Goal: Information Seeking & Learning: Learn about a topic

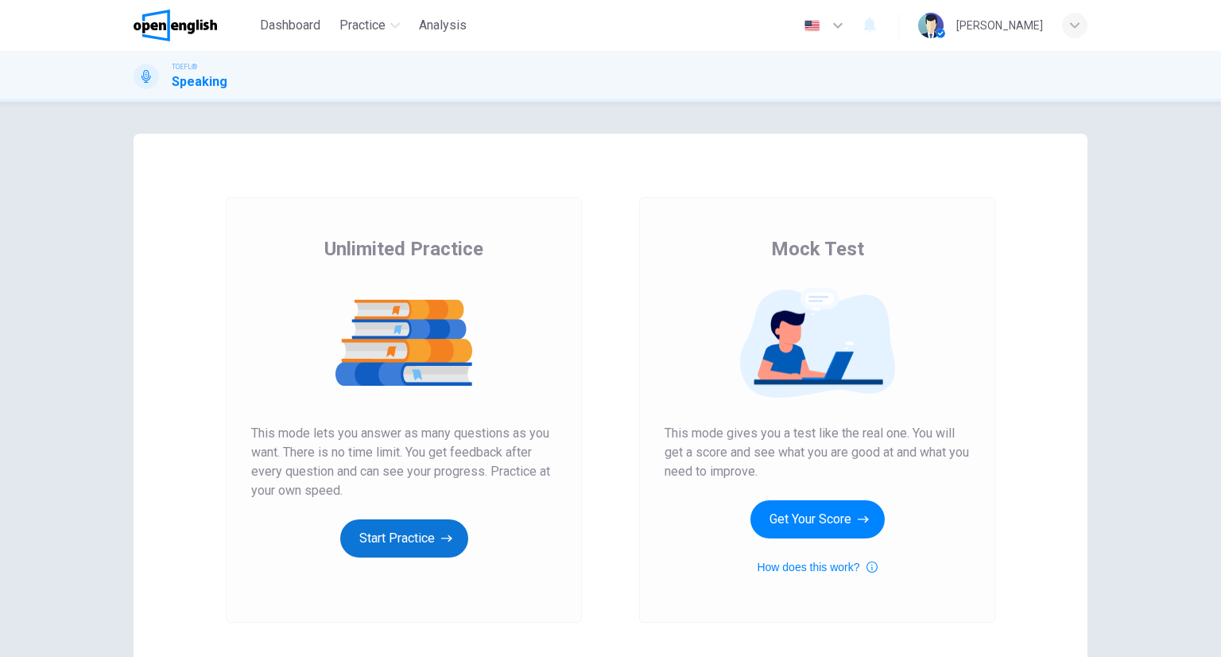
click at [378, 531] on button "Start Practice" at bounding box center [404, 538] width 128 height 38
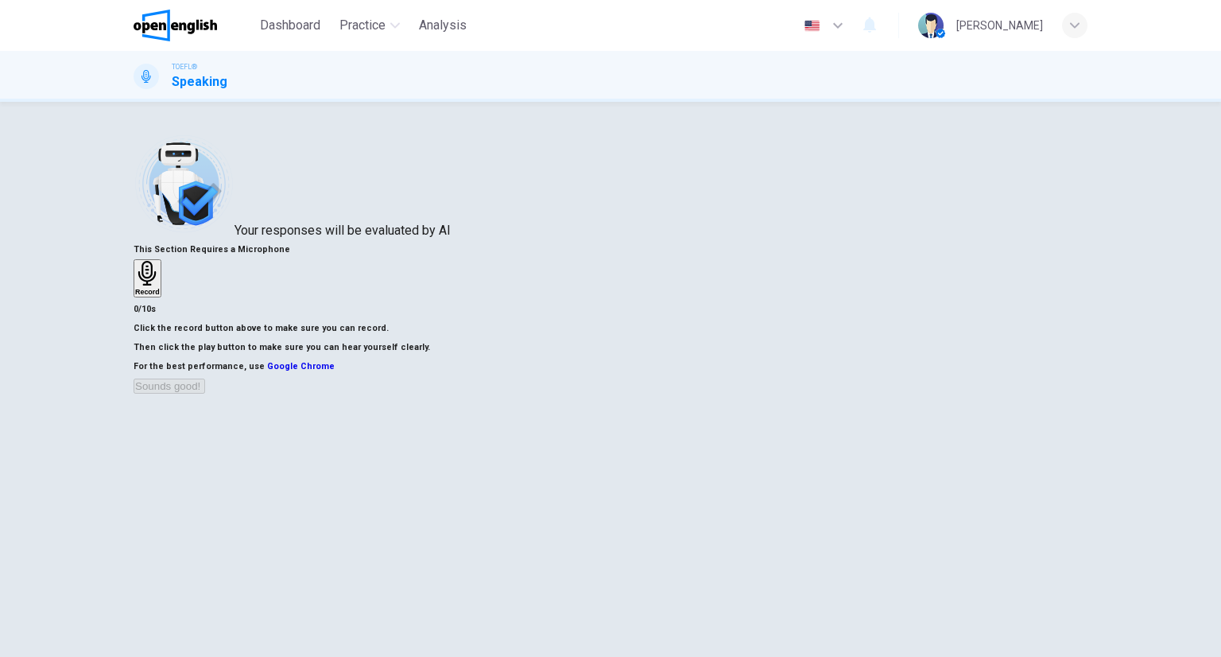
click at [160, 287] on div "Record" at bounding box center [147, 278] width 25 height 35
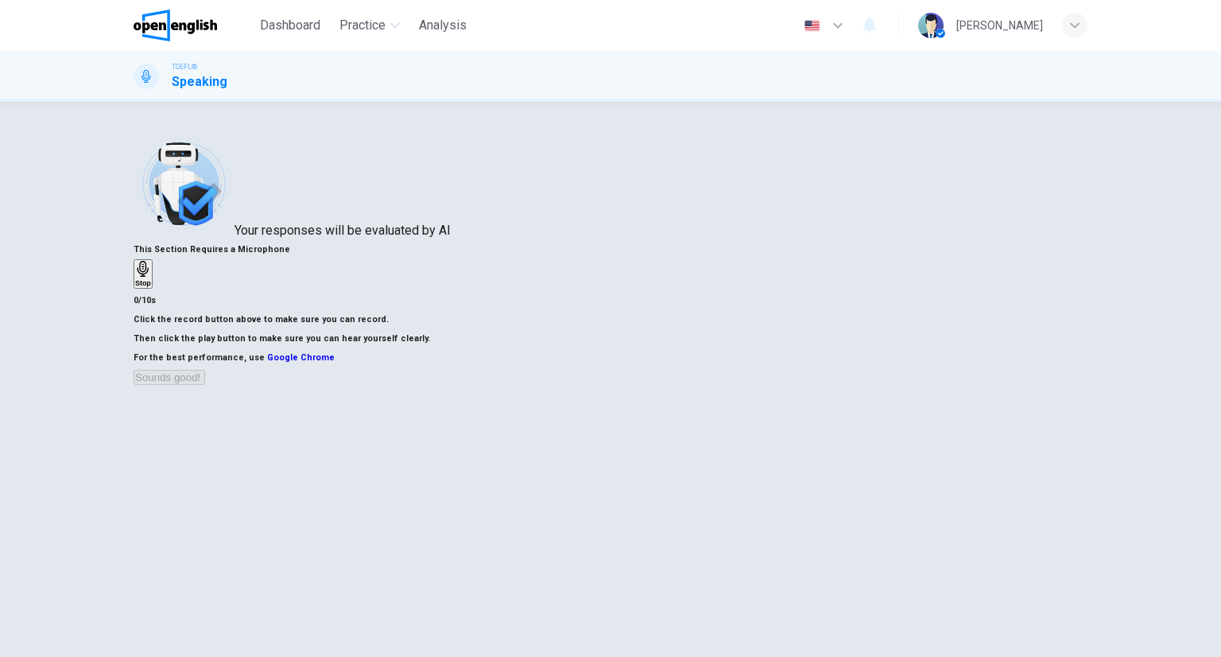
click at [151, 287] on div "Stop" at bounding box center [143, 274] width 16 height 26
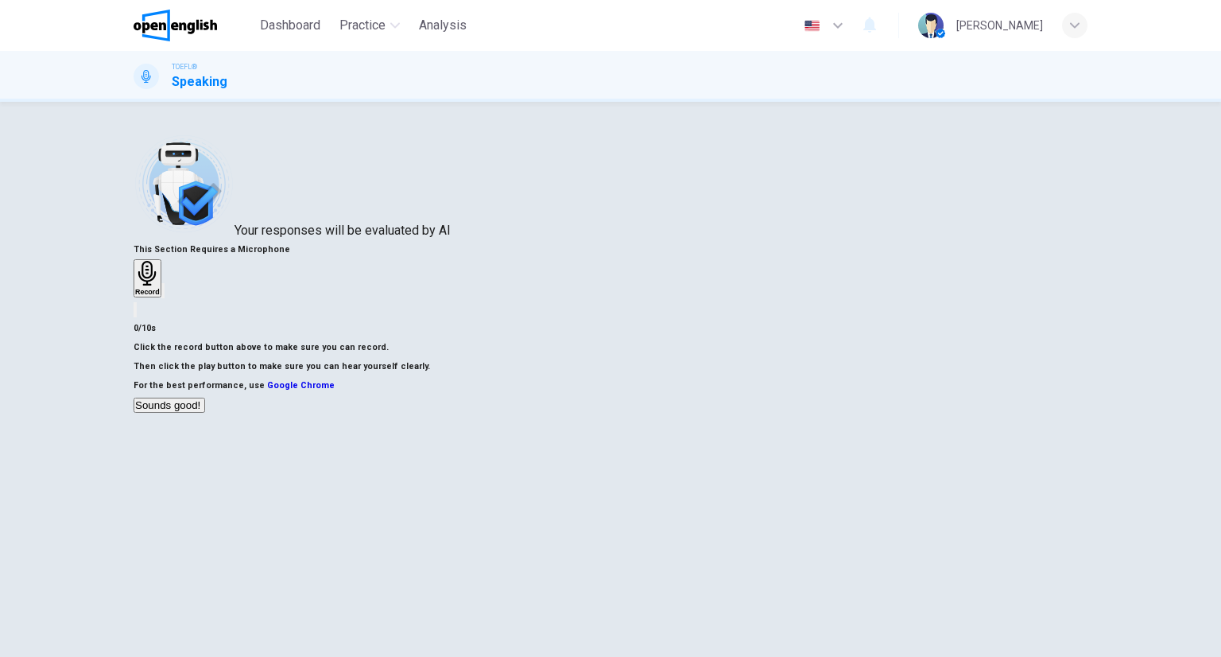
click at [205, 413] on button "Sounds good!" at bounding box center [170, 404] width 72 height 15
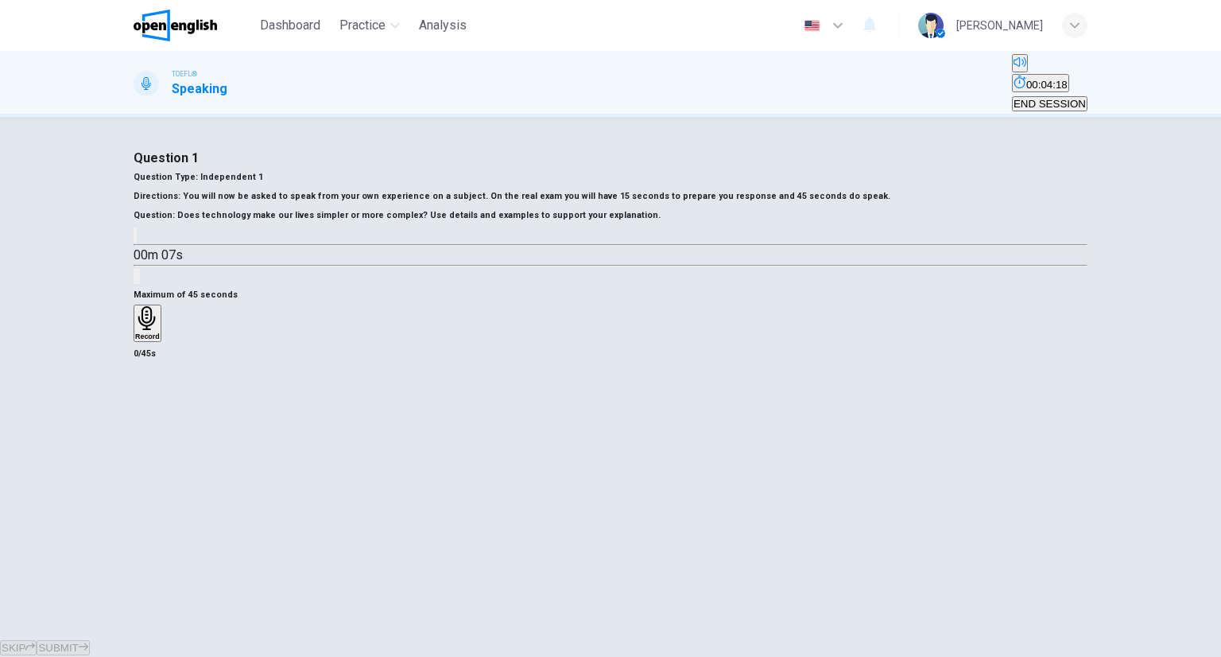
click at [160, 340] on h6 "Record" at bounding box center [147, 336] width 25 height 8
click at [151, 434] on div "Stop" at bounding box center [143, 370] width 16 height 128
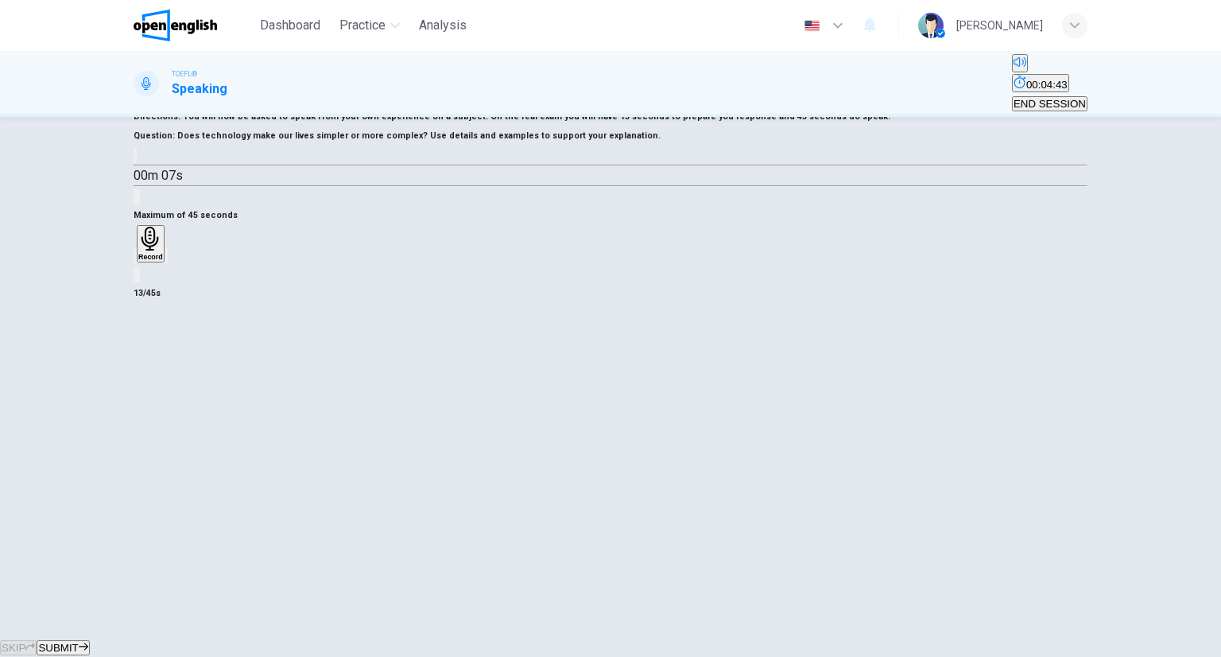
scroll to position [125, 0]
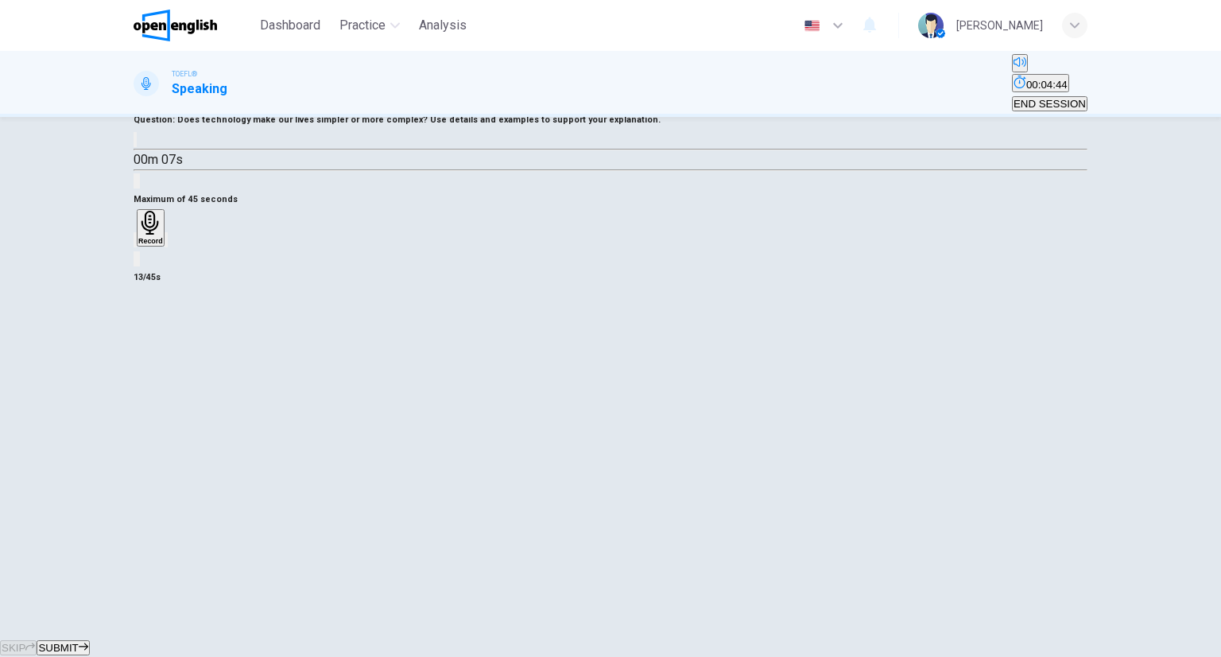
drag, startPoint x: 531, startPoint y: 456, endPoint x: 568, endPoint y: 428, distance: 46.0
click at [135, 243] on icon "button" at bounding box center [135, 243] width 0 height 0
click at [160, 246] on div "Record" at bounding box center [147, 228] width 25 height 35
click at [151, 339] on div "Stop" at bounding box center [143, 275] width 16 height 128
click at [135, 246] on div "button" at bounding box center [135, 240] width 0 height 12
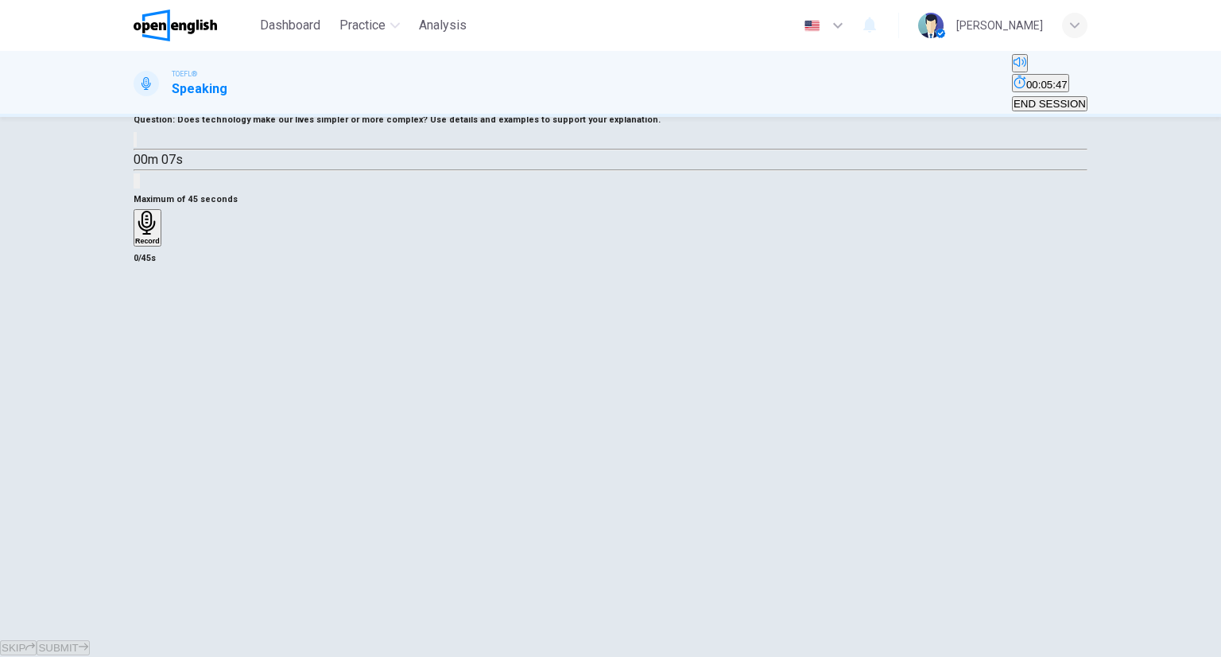
click at [160, 246] on div "Record" at bounding box center [147, 228] width 25 height 35
click at [151, 339] on div "Stop" at bounding box center [143, 275] width 16 height 128
click at [135, 246] on div "button" at bounding box center [135, 240] width 0 height 12
click at [160, 246] on div "Record" at bounding box center [147, 228] width 25 height 35
click at [151, 339] on div "Stop" at bounding box center [143, 275] width 16 height 128
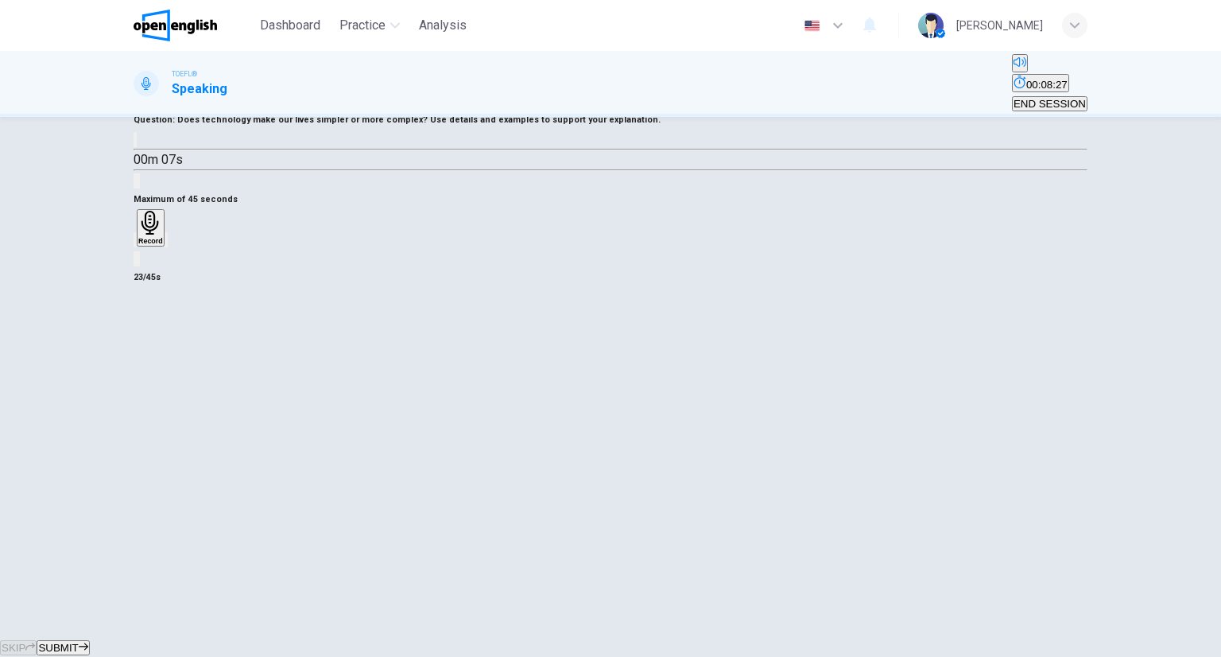
click at [89, 640] on button "SUBMIT" at bounding box center [63, 647] width 52 height 15
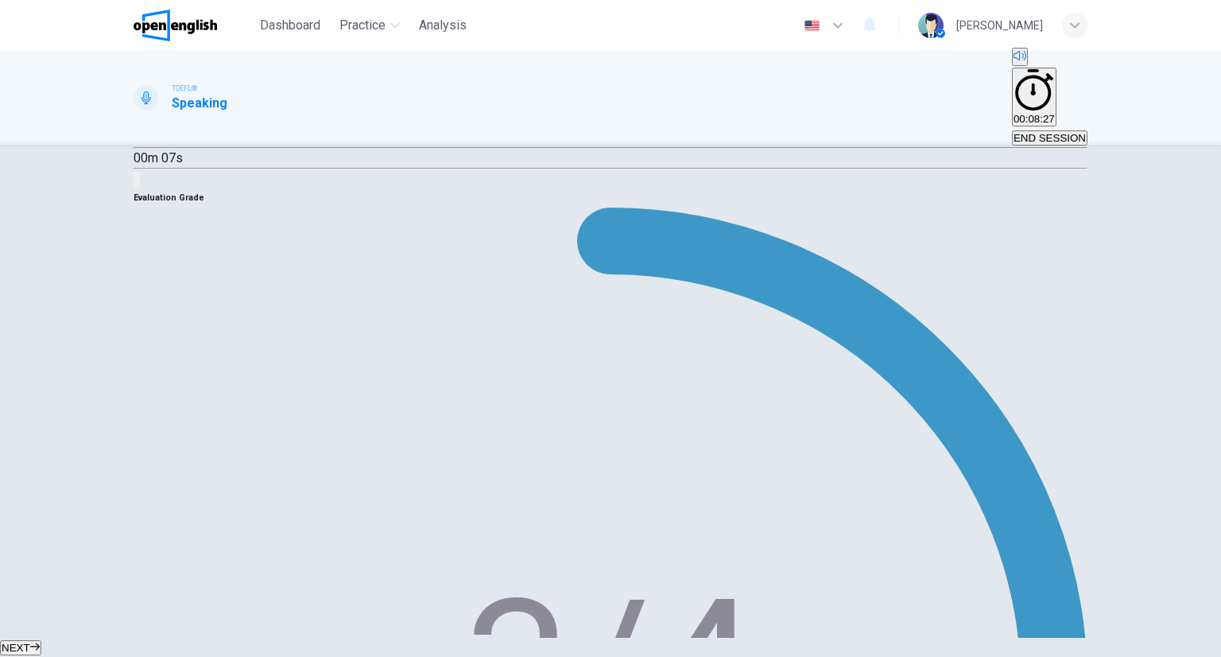
click at [41, 640] on button "NEXT" at bounding box center [20, 647] width 41 height 15
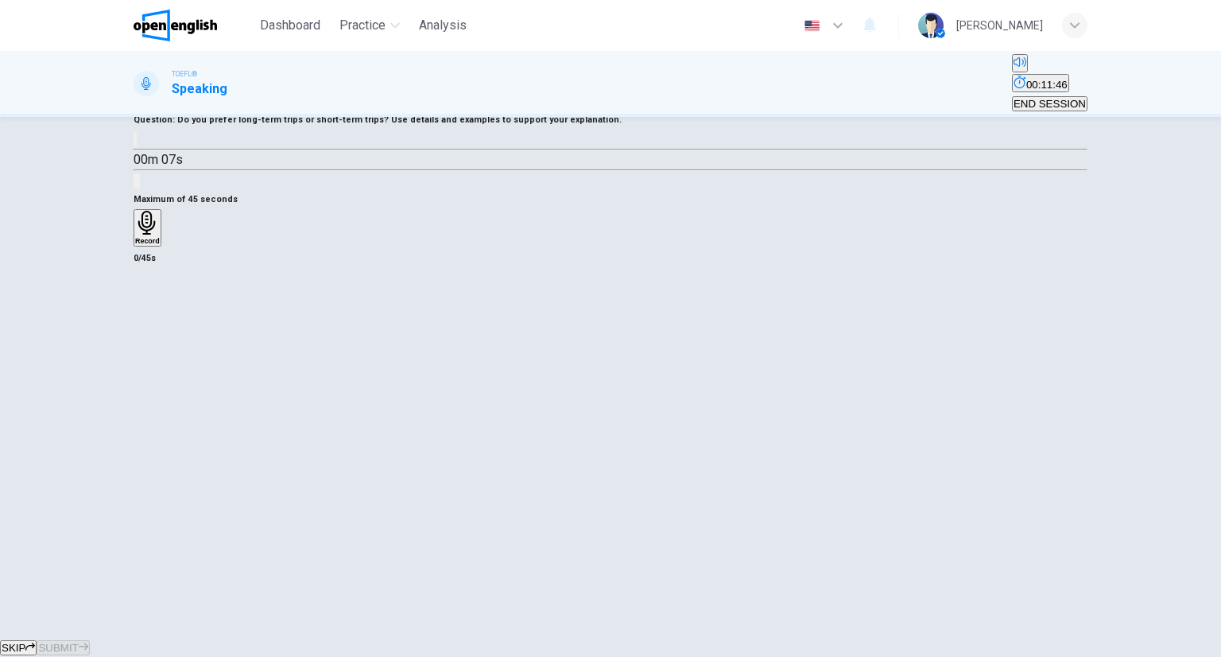
click at [160, 235] on icon "button" at bounding box center [147, 223] width 25 height 25
click at [151, 339] on div "Stop" at bounding box center [143, 275] width 16 height 128
click at [135, 246] on div "button" at bounding box center [135, 240] width 0 height 12
click at [160, 245] on h6 "Record" at bounding box center [147, 241] width 25 height 8
click at [639, 343] on div "Stop" at bounding box center [611, 276] width 954 height 134
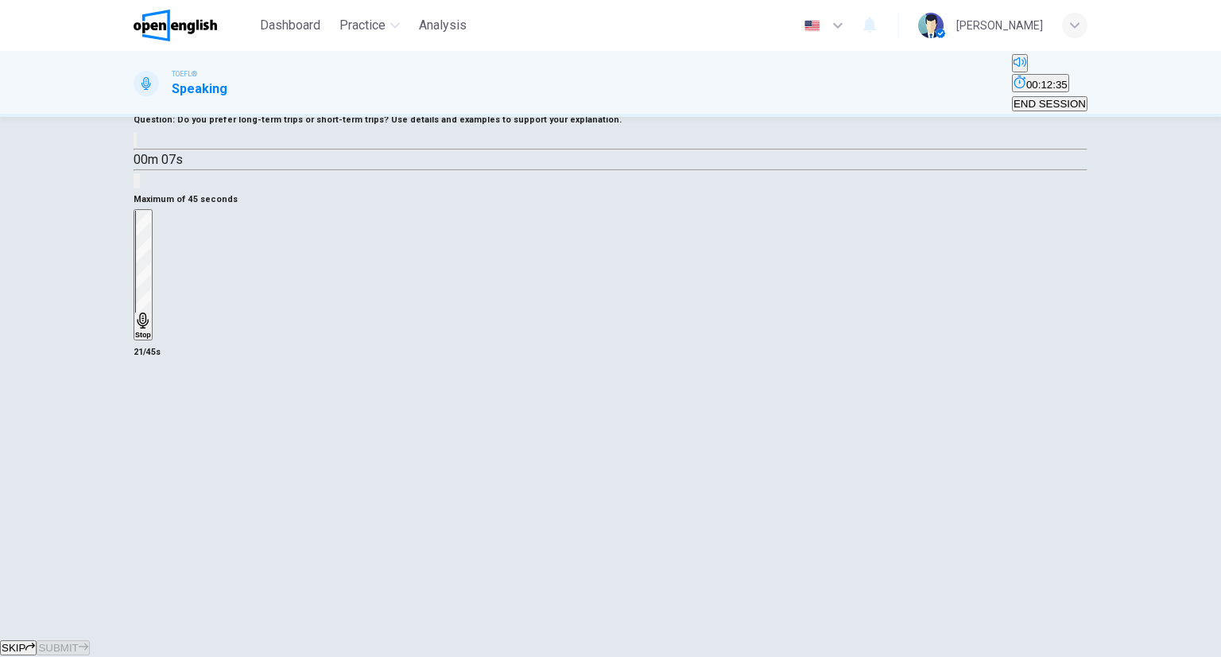
click at [613, 362] on div "Maximum of 45 seconds Stop 21/45s" at bounding box center [611, 276] width 954 height 172
click at [151, 339] on div "Stop" at bounding box center [143, 275] width 16 height 128
click at [135, 246] on div "button" at bounding box center [135, 240] width 0 height 12
click at [160, 246] on div "Record" at bounding box center [147, 228] width 25 height 35
click at [151, 339] on h6 "Stop" at bounding box center [143, 335] width 16 height 8
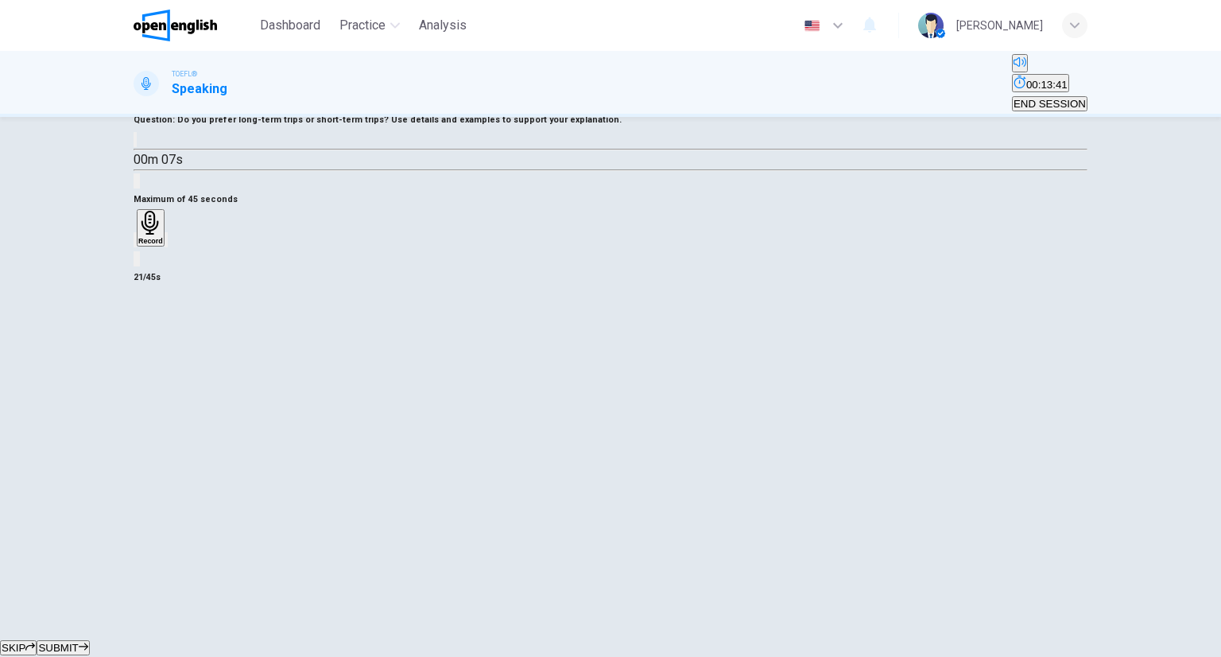
click at [89, 640] on button "SUBMIT" at bounding box center [63, 647] width 52 height 15
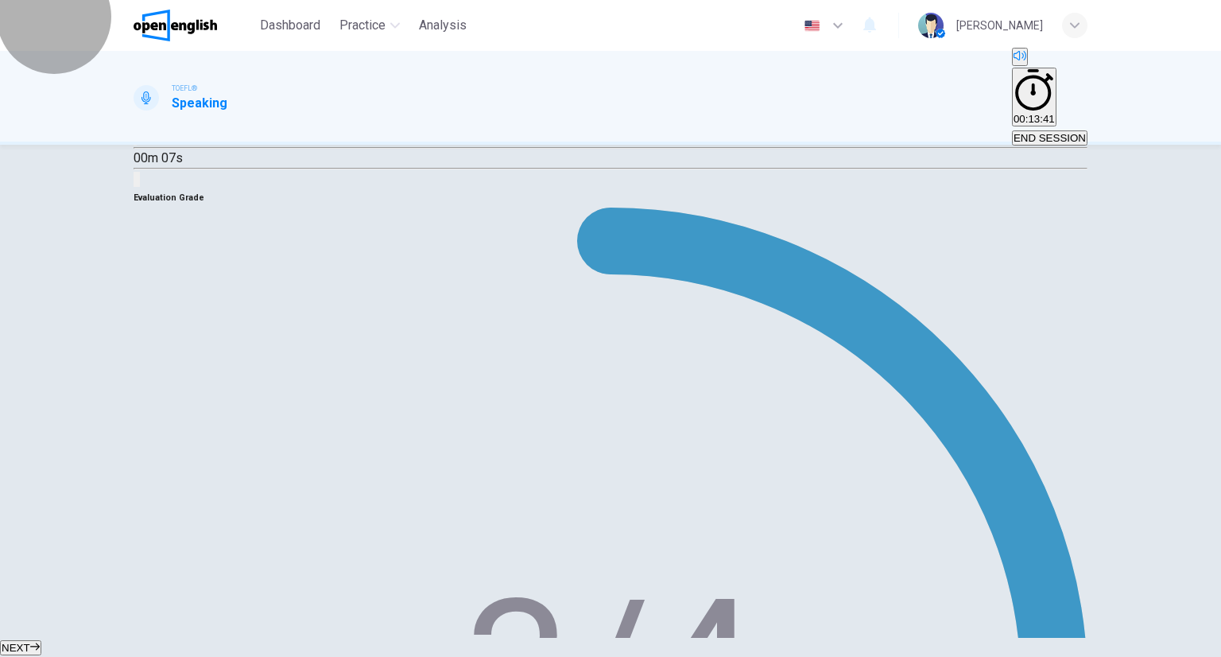
click at [1047, 132] on span "END SESSION" at bounding box center [1050, 138] width 72 height 12
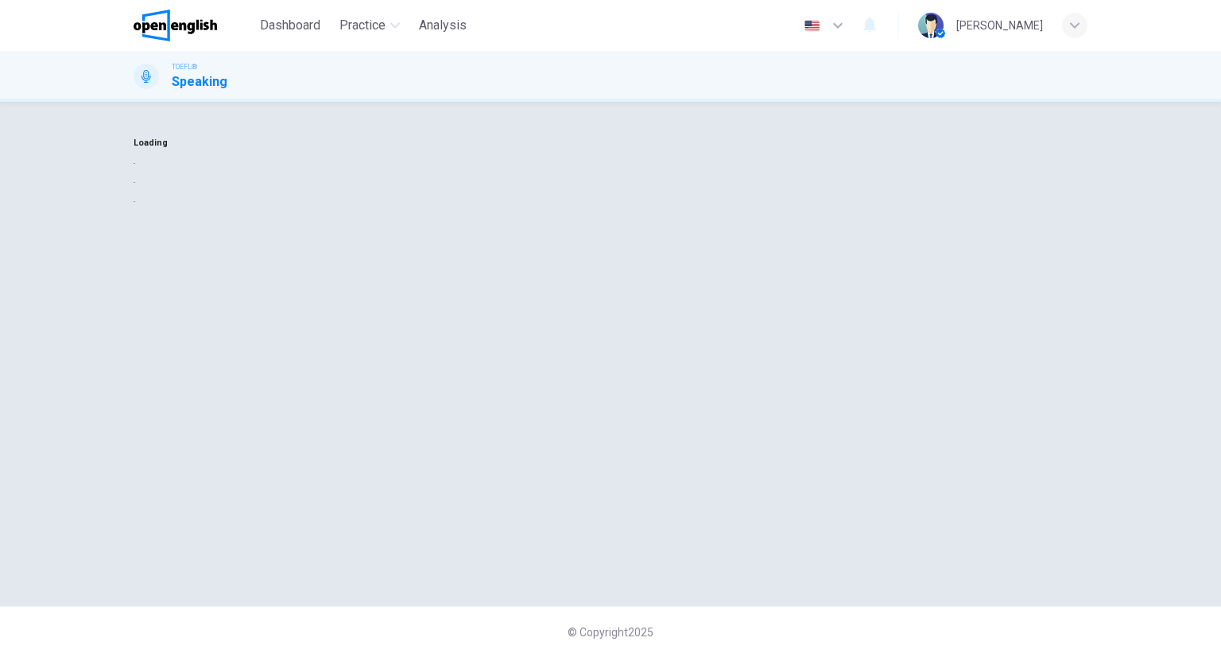
scroll to position [0, 0]
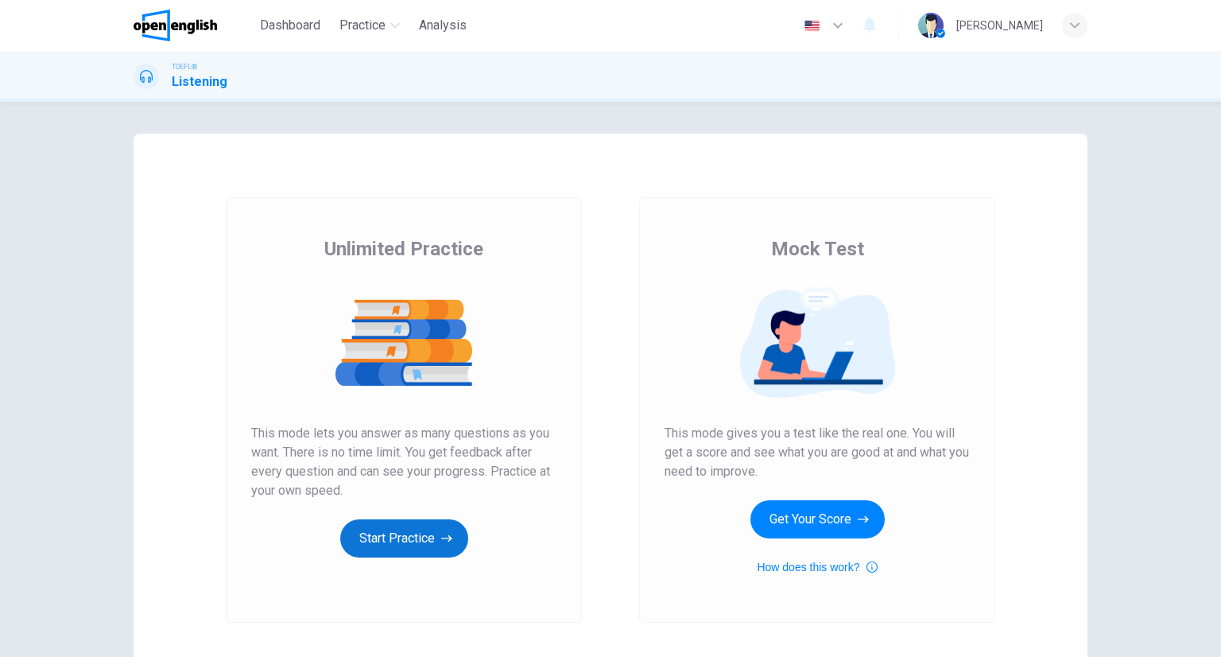
click at [429, 541] on button "Start Practice" at bounding box center [404, 538] width 128 height 38
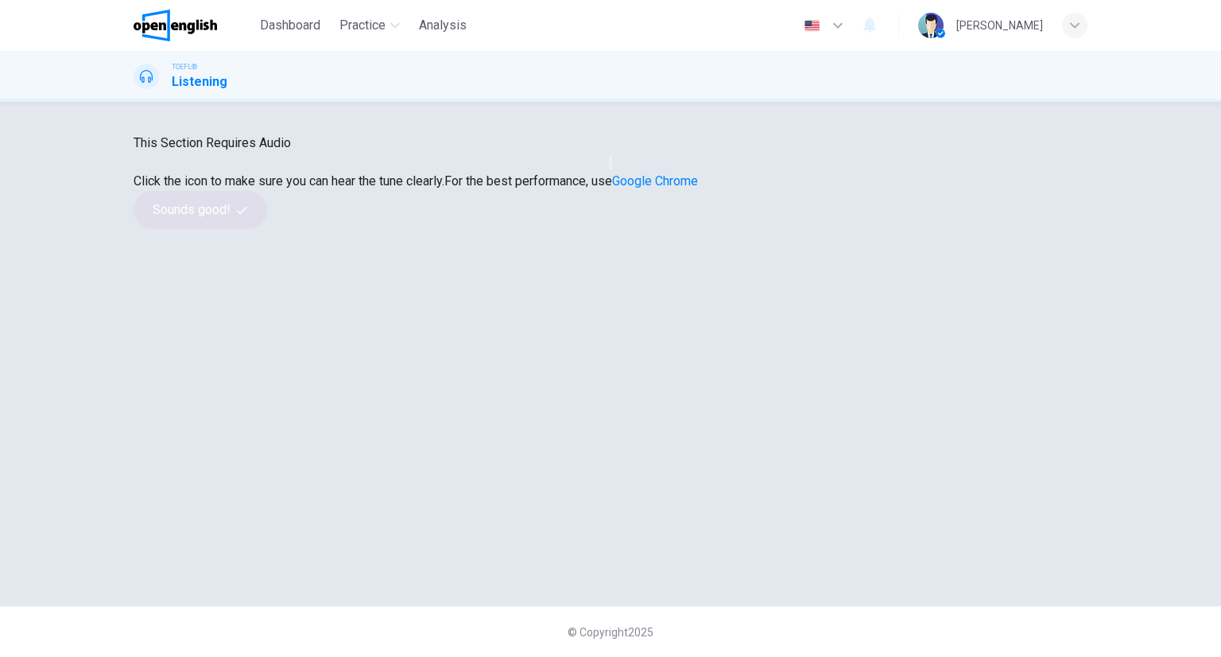
click at [609, 170] on button "button" at bounding box center [610, 162] width 3 height 15
drag, startPoint x: 588, startPoint y: 349, endPoint x: 604, endPoint y: 386, distance: 39.9
click at [609, 170] on button "button" at bounding box center [610, 162] width 3 height 15
click at [267, 229] on button "Sounds good!" at bounding box center [201, 210] width 134 height 38
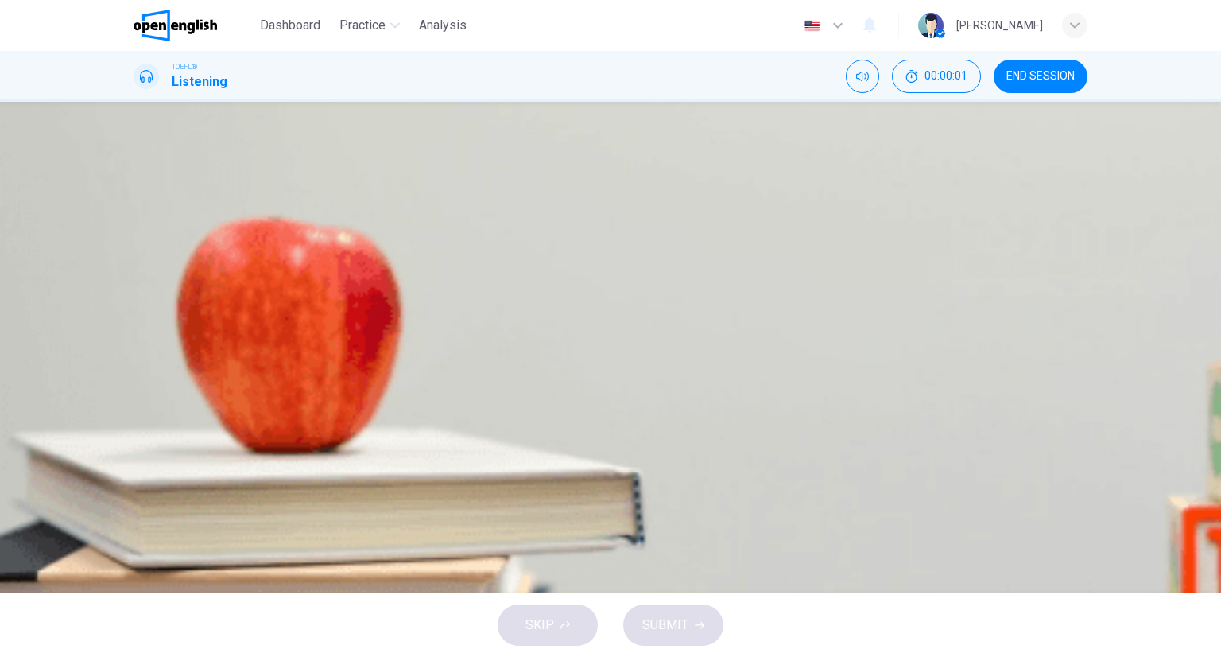
click at [472, 290] on div "04m 49s" at bounding box center [611, 322] width 954 height 111
click at [159, 328] on button "Click to see the audio transcription" at bounding box center [146, 340] width 25 height 25
click at [216, 34] on img at bounding box center [175, 26] width 83 height 32
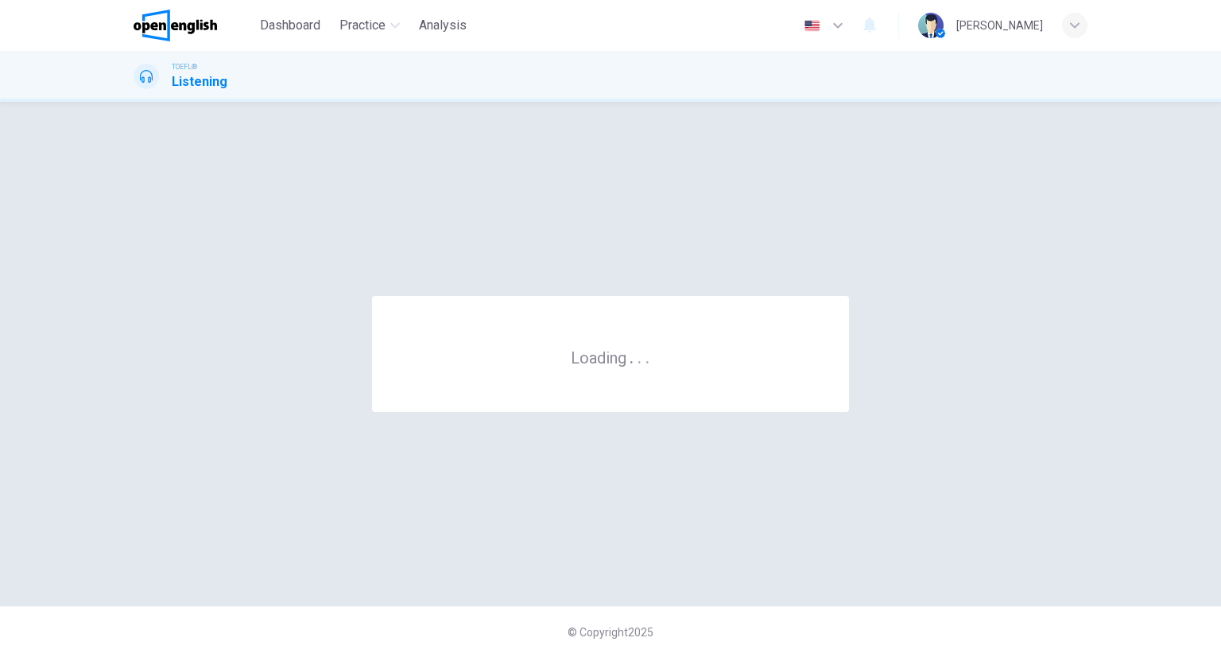
scroll to position [0, 0]
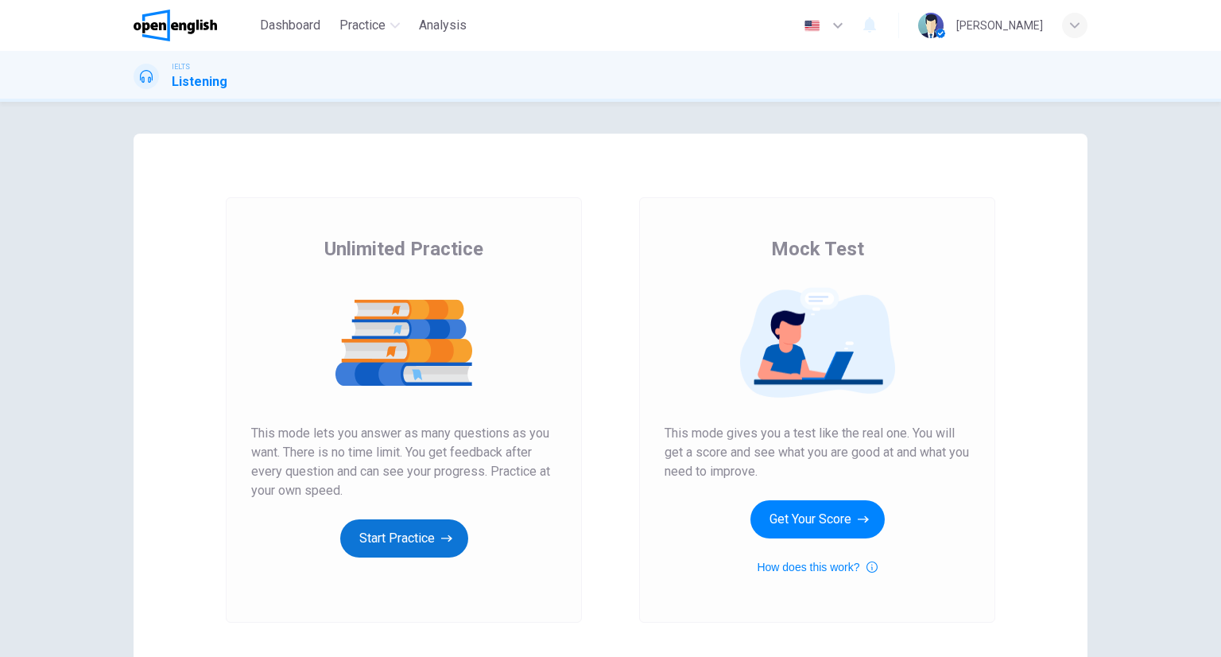
click at [429, 546] on button "Start Practice" at bounding box center [404, 538] width 128 height 38
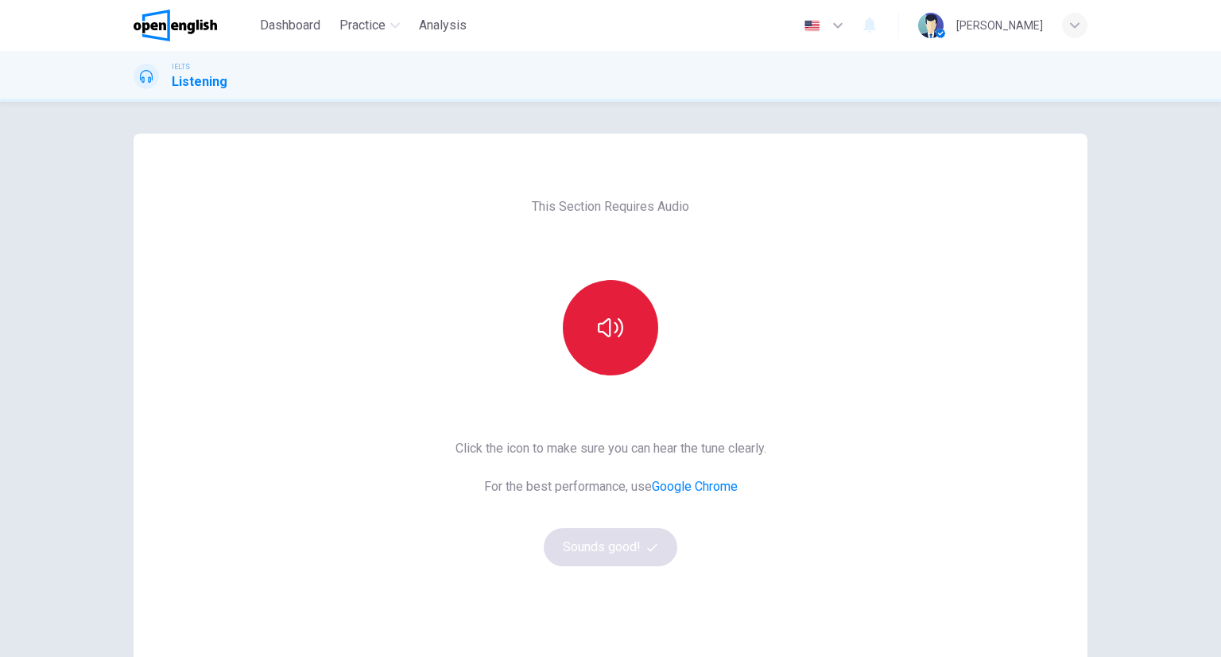
drag, startPoint x: 632, startPoint y: 324, endPoint x: 634, endPoint y: 316, distance: 9.1
click at [634, 316] on button "button" at bounding box center [610, 327] width 95 height 95
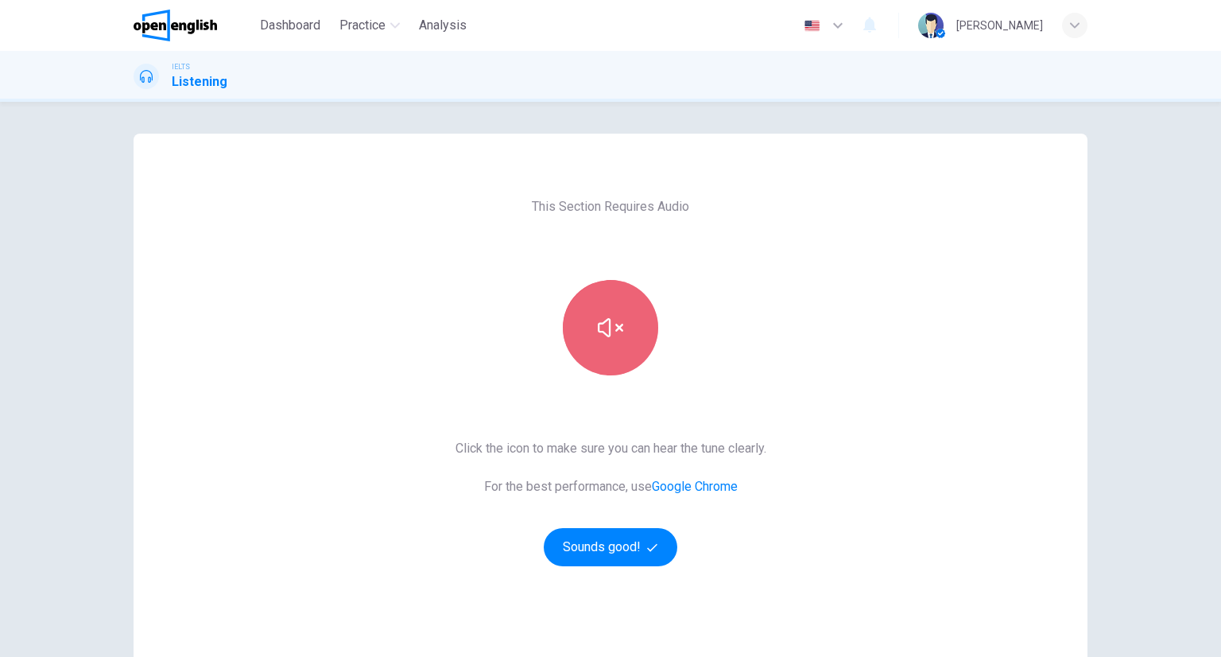
click at [634, 315] on button "button" at bounding box center [610, 327] width 95 height 95
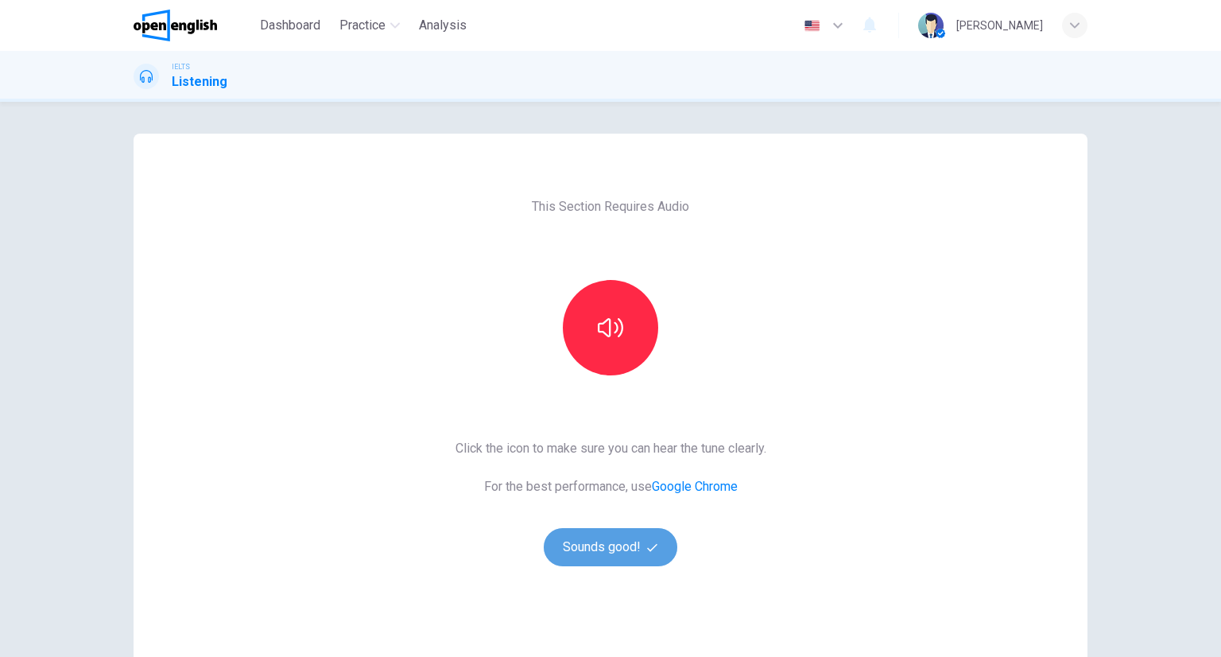
click at [653, 540] on button "Sounds good!" at bounding box center [611, 547] width 134 height 38
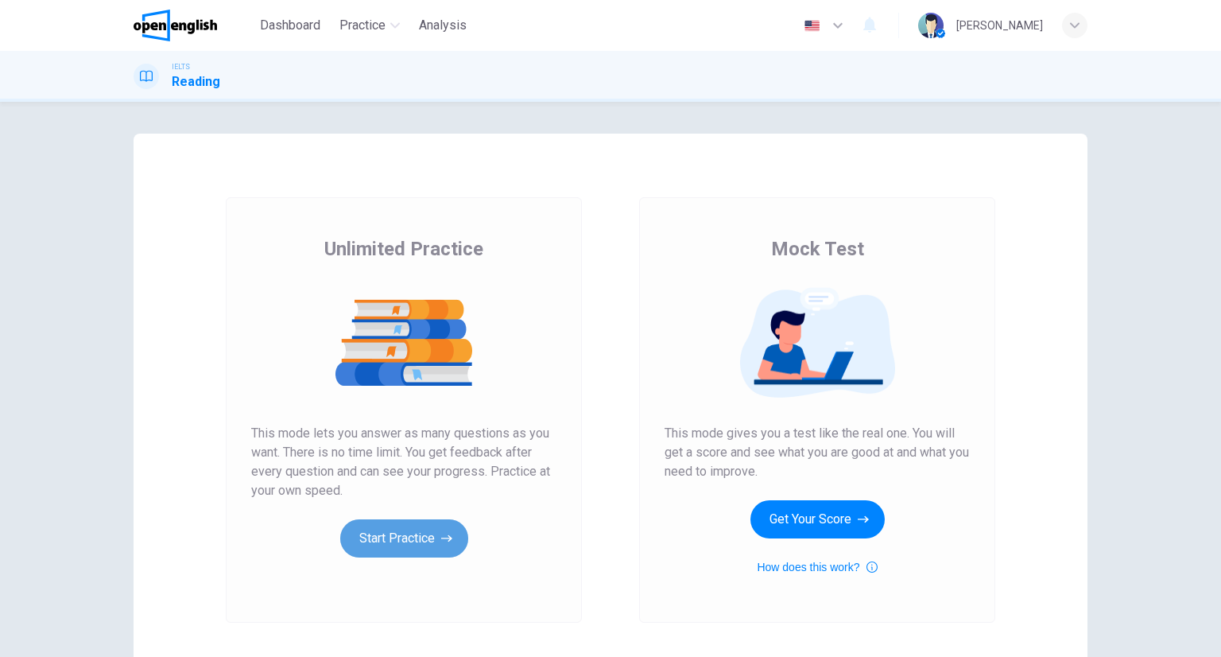
click at [415, 536] on button "Start Practice" at bounding box center [404, 538] width 128 height 38
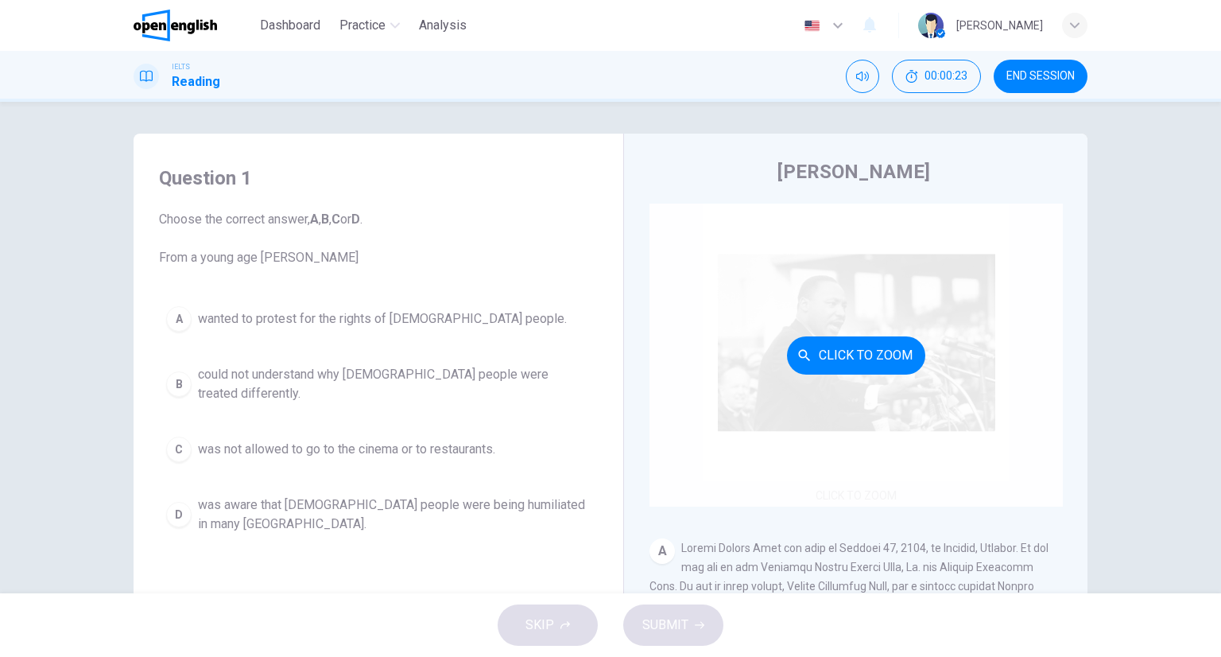
click at [769, 358] on div "Click to Zoom" at bounding box center [855, 355] width 413 height 303
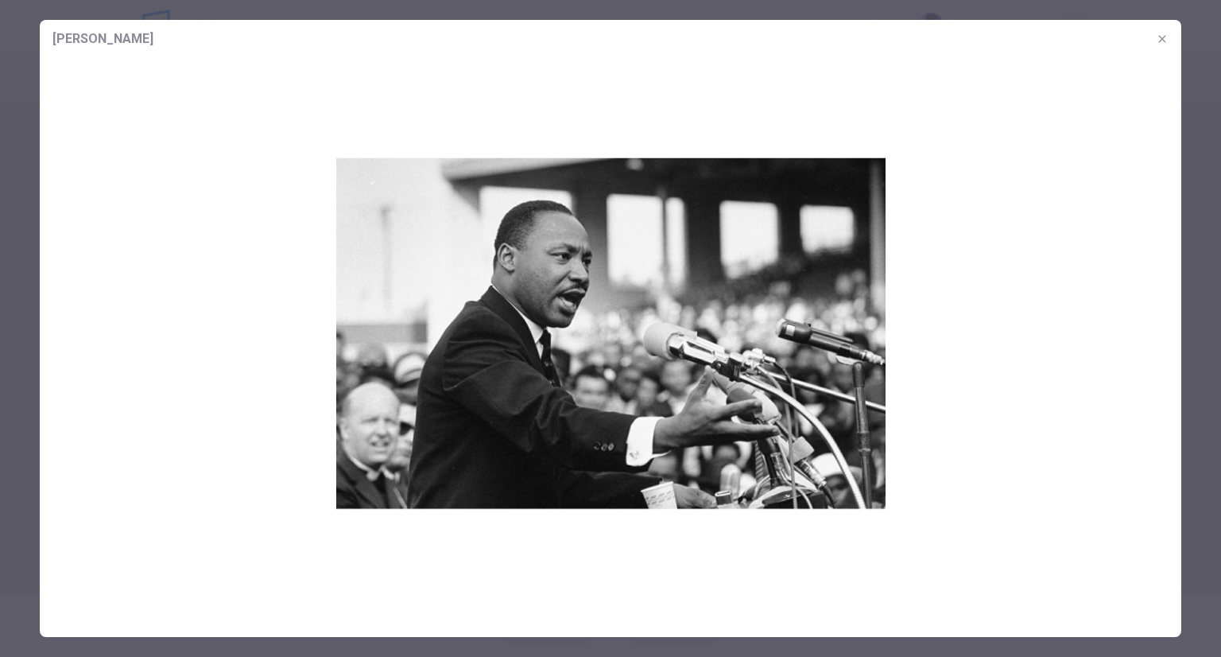
click at [1186, 42] on div at bounding box center [610, 328] width 1221 height 657
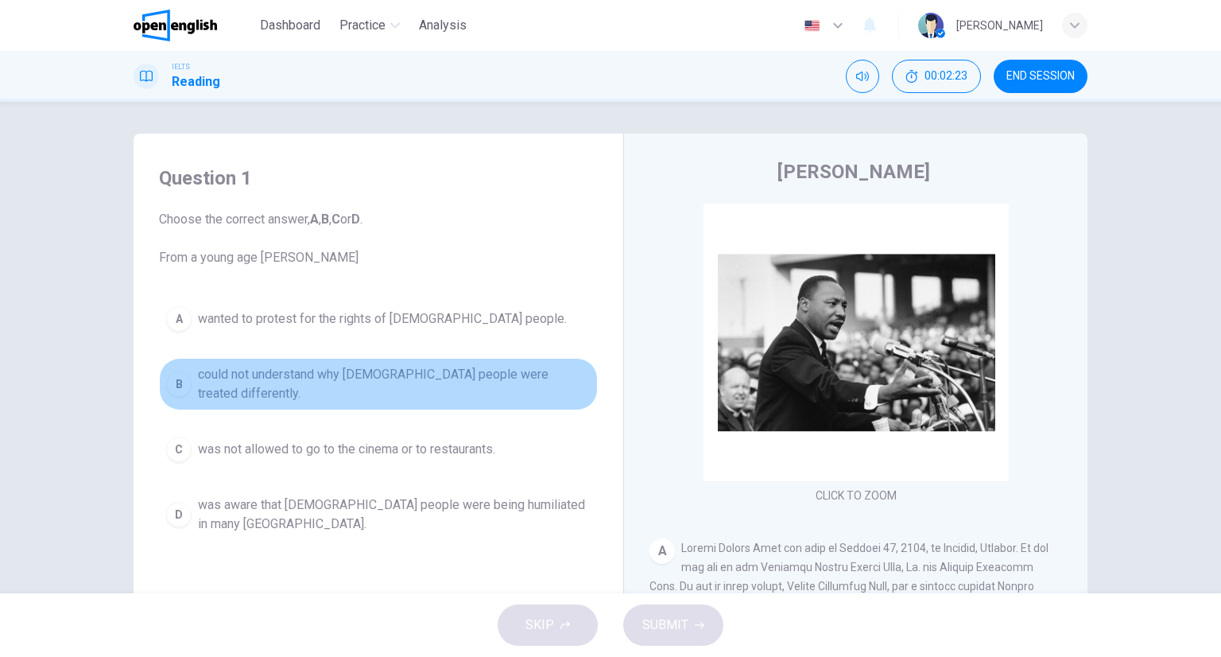
drag, startPoint x: 315, startPoint y: 374, endPoint x: 325, endPoint y: 386, distance: 15.8
click at [315, 374] on span "could not understand why black people were treated differently." at bounding box center [394, 384] width 393 height 38
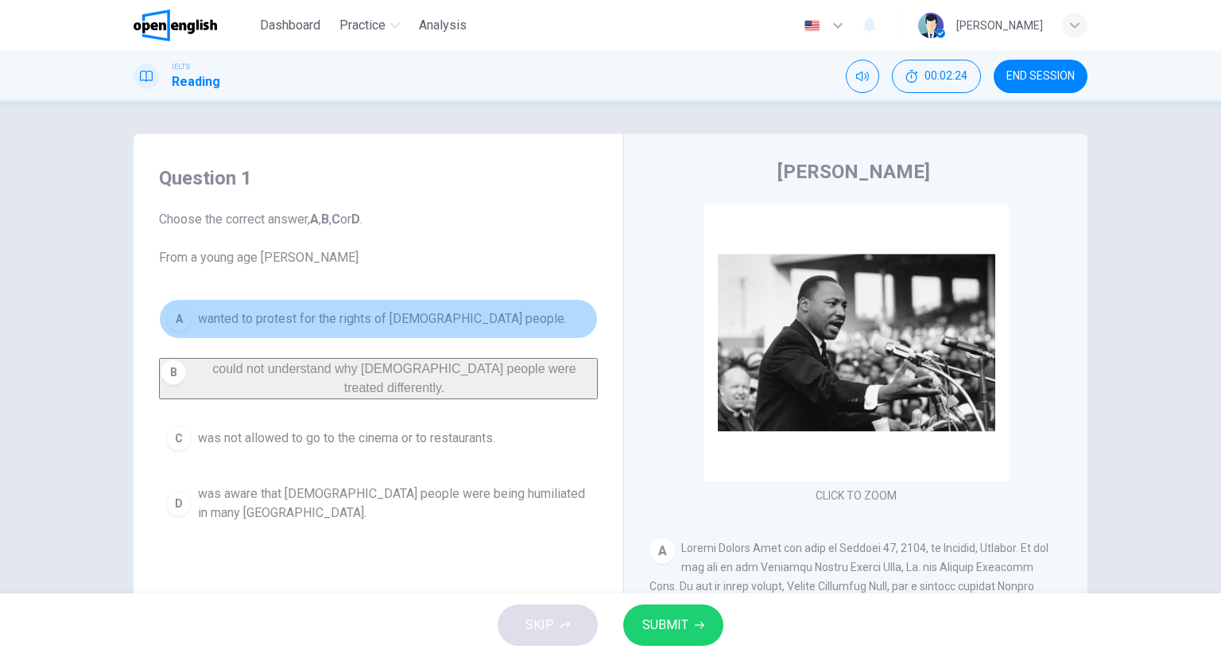
click at [344, 330] on button "A wanted to protest for the rights of black people." at bounding box center [378, 319] width 439 height 40
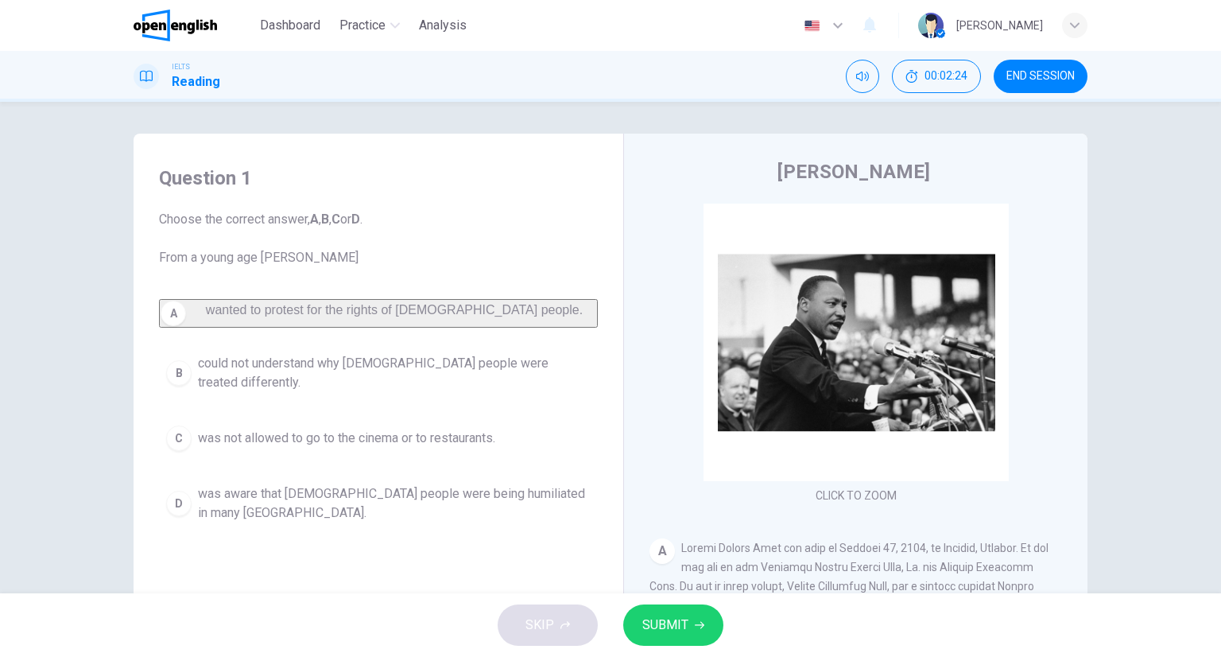
click at [347, 393] on button "B could not understand why black people were treated differently." at bounding box center [378, 373] width 439 height 52
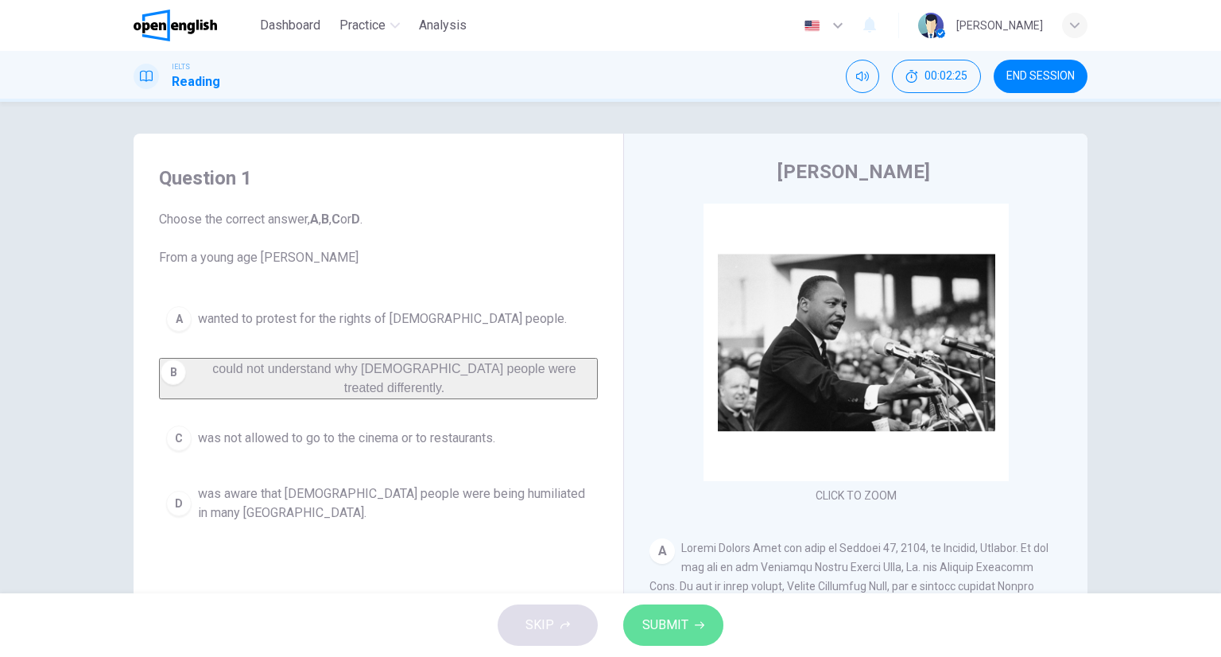
click at [696, 630] on button "SUBMIT" at bounding box center [673, 624] width 100 height 41
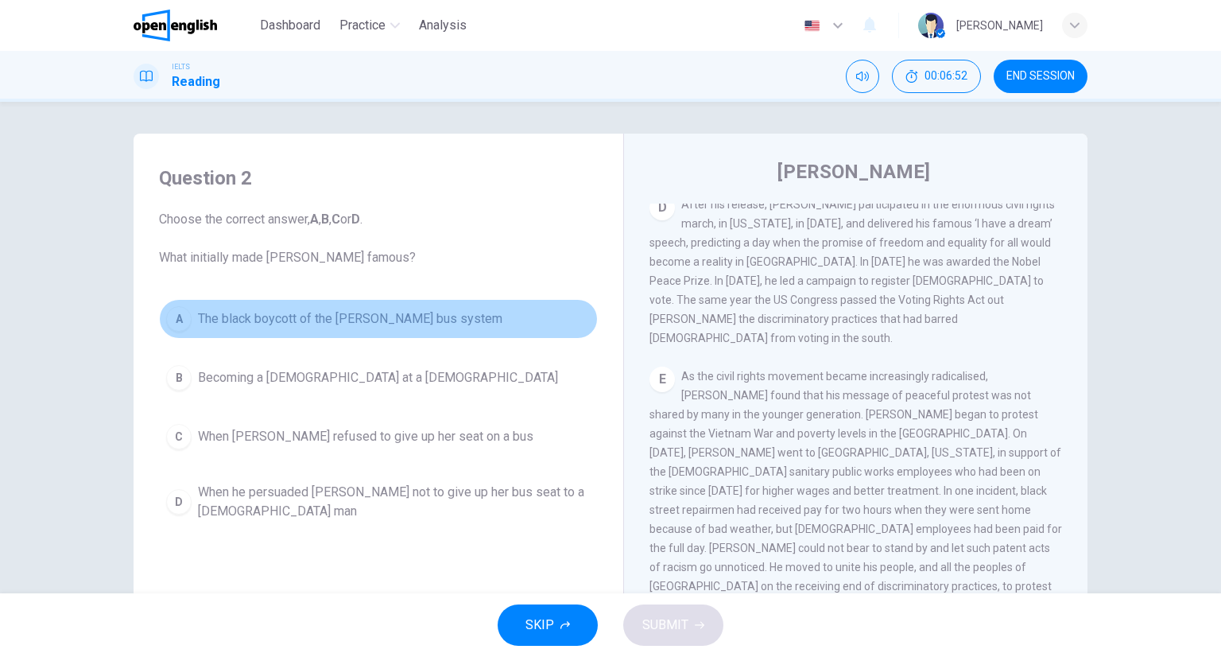
drag, startPoint x: 323, startPoint y: 317, endPoint x: 367, endPoint y: 334, distance: 47.5
click at [321, 309] on span "The black boycott of the Montgomery bus system" at bounding box center [350, 318] width 304 height 19
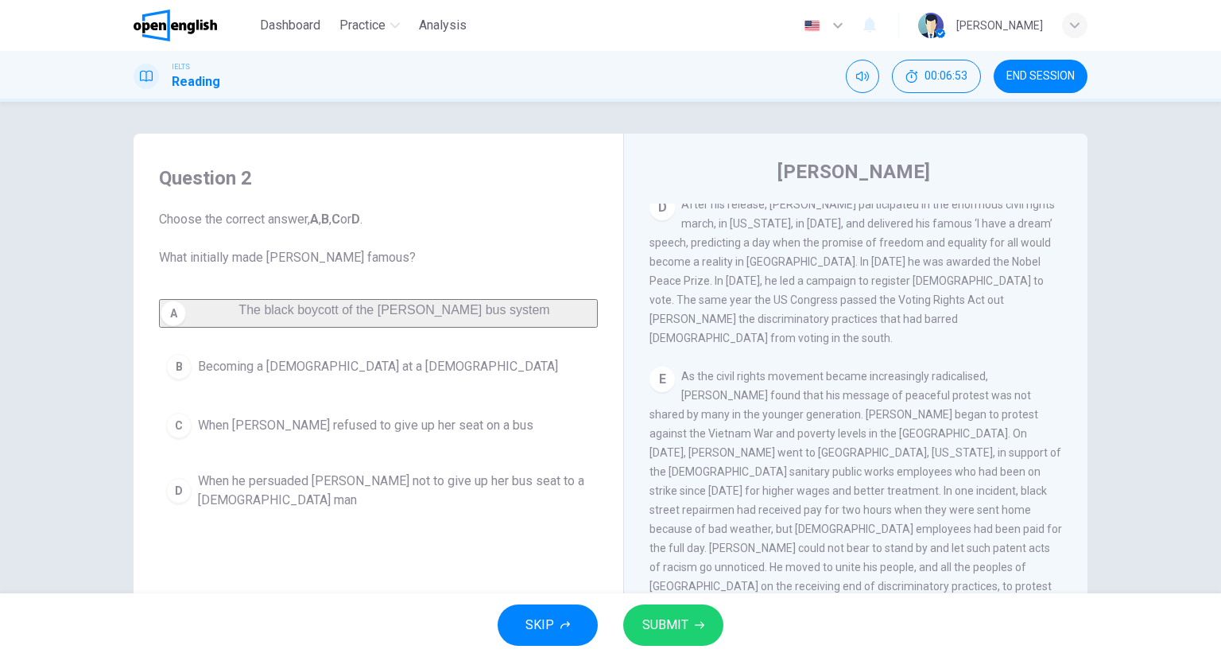
click at [711, 634] on button "SUBMIT" at bounding box center [673, 624] width 100 height 41
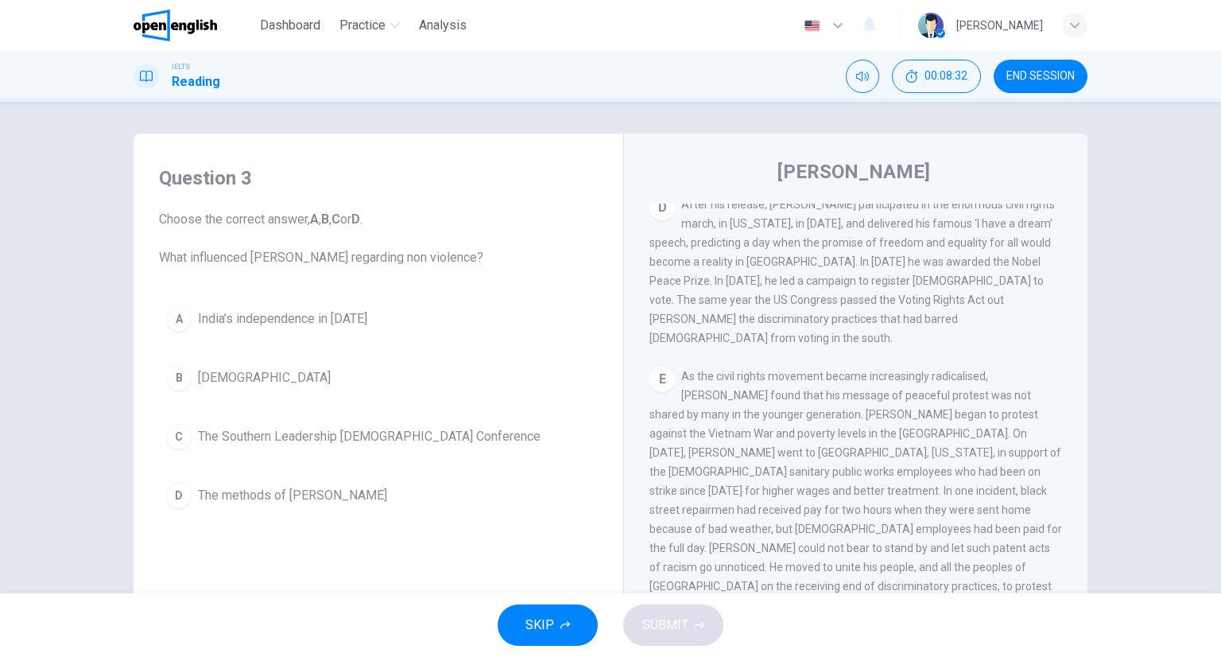
click at [326, 497] on button "D The methods of Gandhi" at bounding box center [378, 495] width 439 height 40
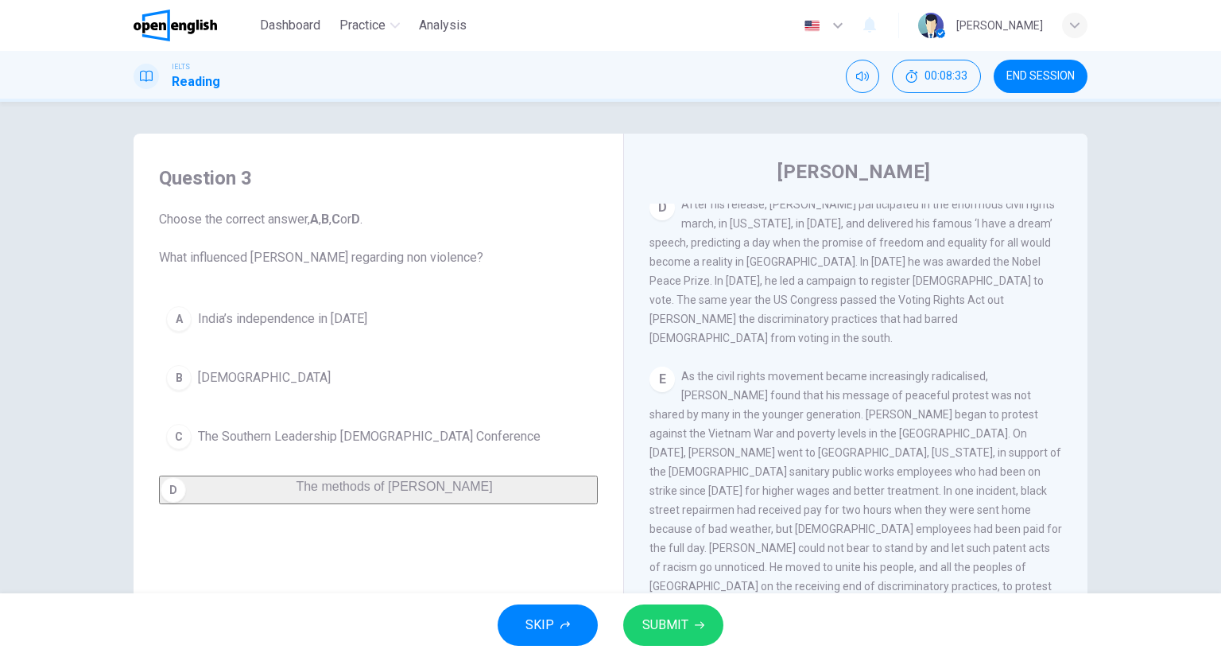
click at [724, 620] on div "SKIP SUBMIT" at bounding box center [610, 625] width 1221 height 64
click at [712, 617] on button "SUBMIT" at bounding box center [673, 624] width 100 height 41
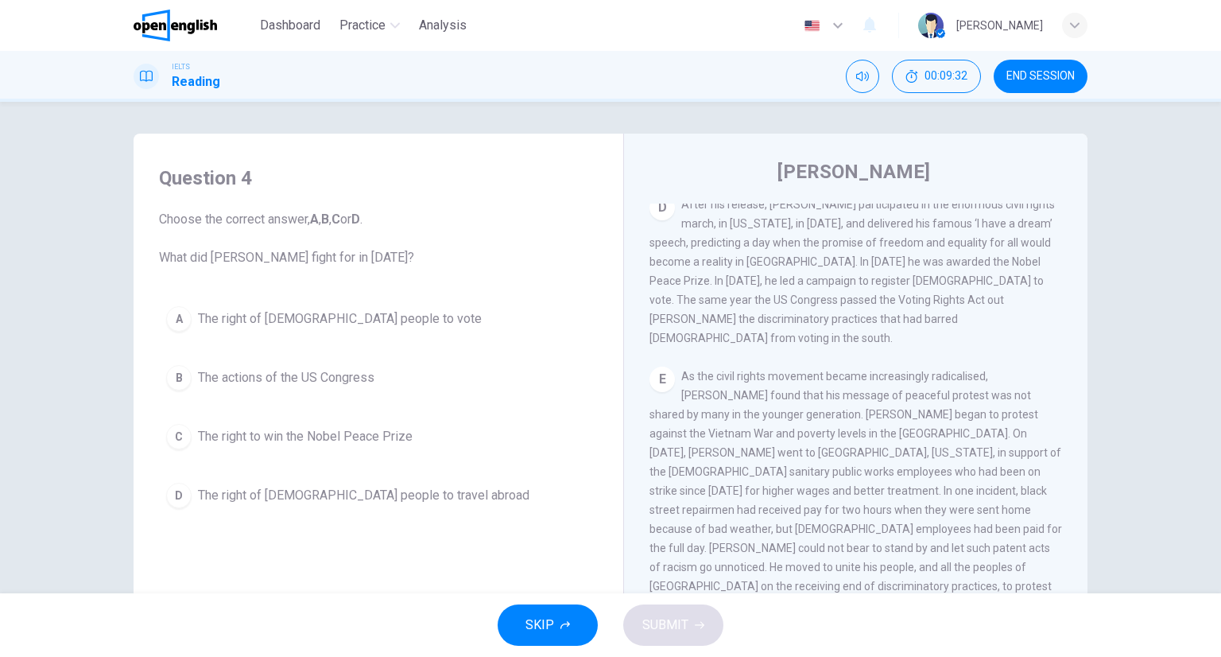
click at [292, 333] on button "A The right of black people to vote" at bounding box center [378, 319] width 439 height 40
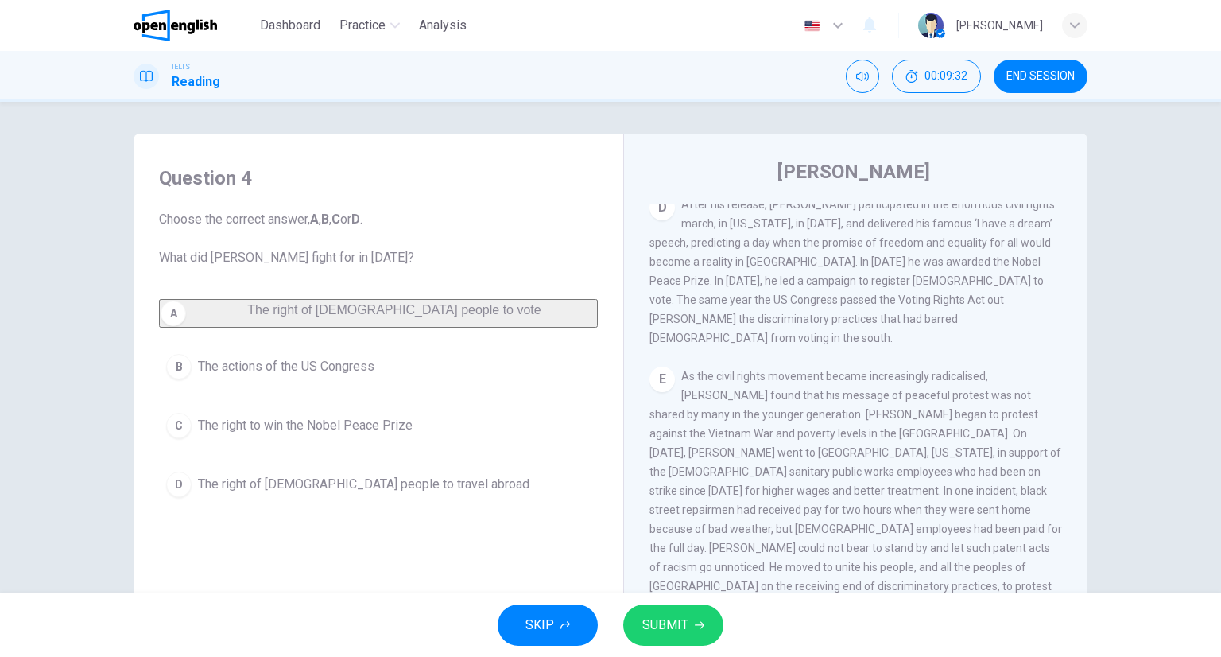
click at [680, 620] on span "SUBMIT" at bounding box center [665, 625] width 46 height 22
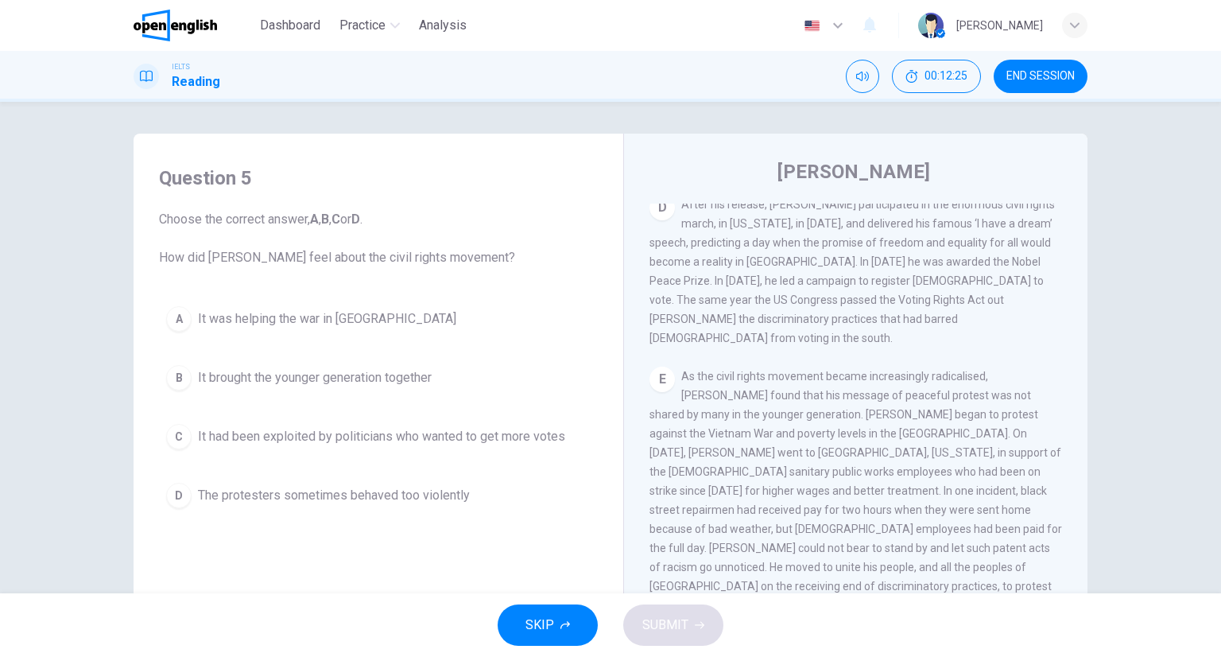
click at [331, 511] on div "Question 5 Choose the correct answer, A , B , C or D . How did Martin Luther Ki…" at bounding box center [378, 340] width 464 height 382
click at [425, 498] on span "The protesters sometimes behaved too violently" at bounding box center [334, 495] width 272 height 19
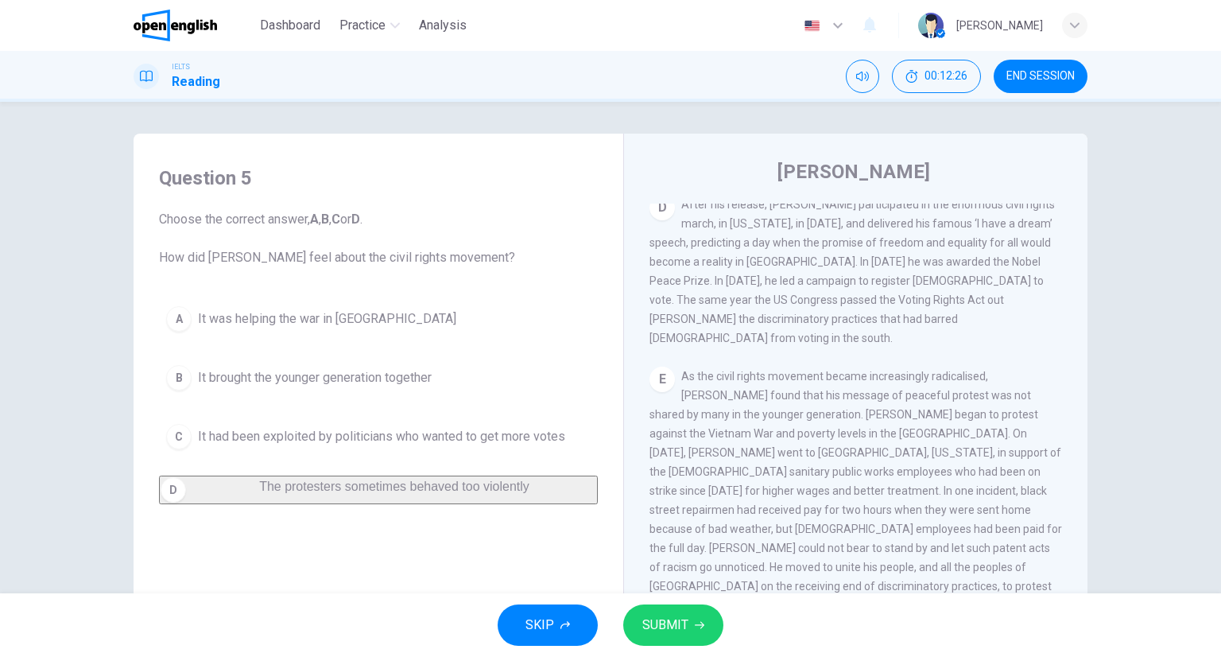
click at [687, 622] on button "SUBMIT" at bounding box center [673, 624] width 100 height 41
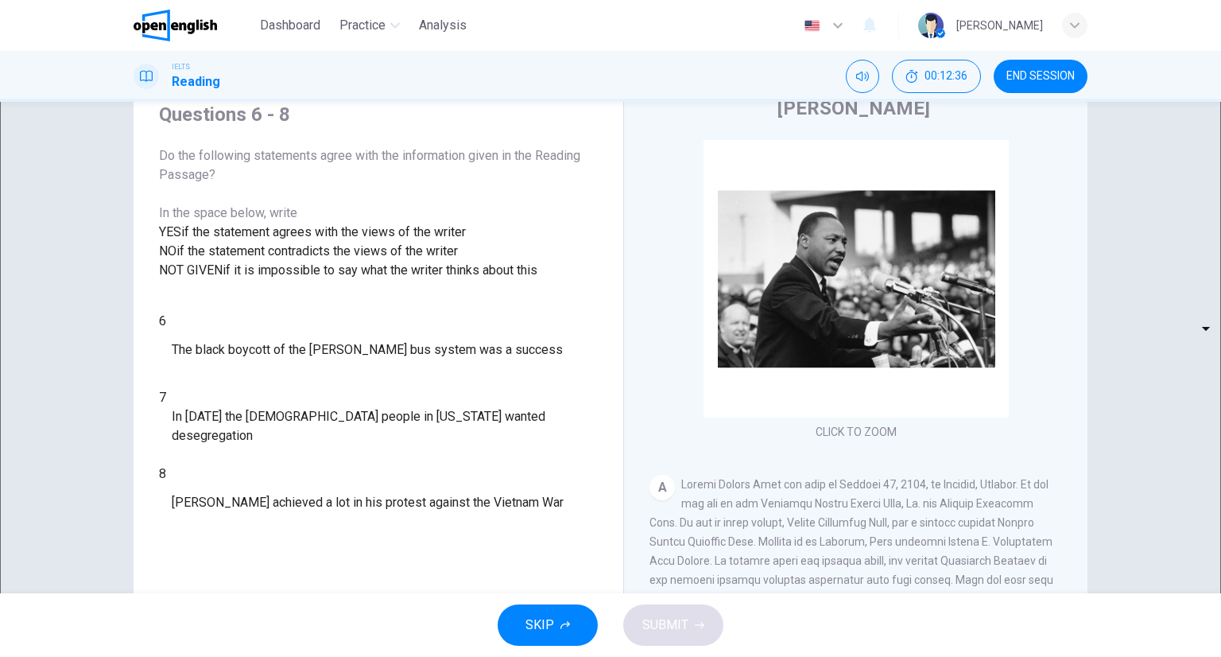
scroll to position [58, 0]
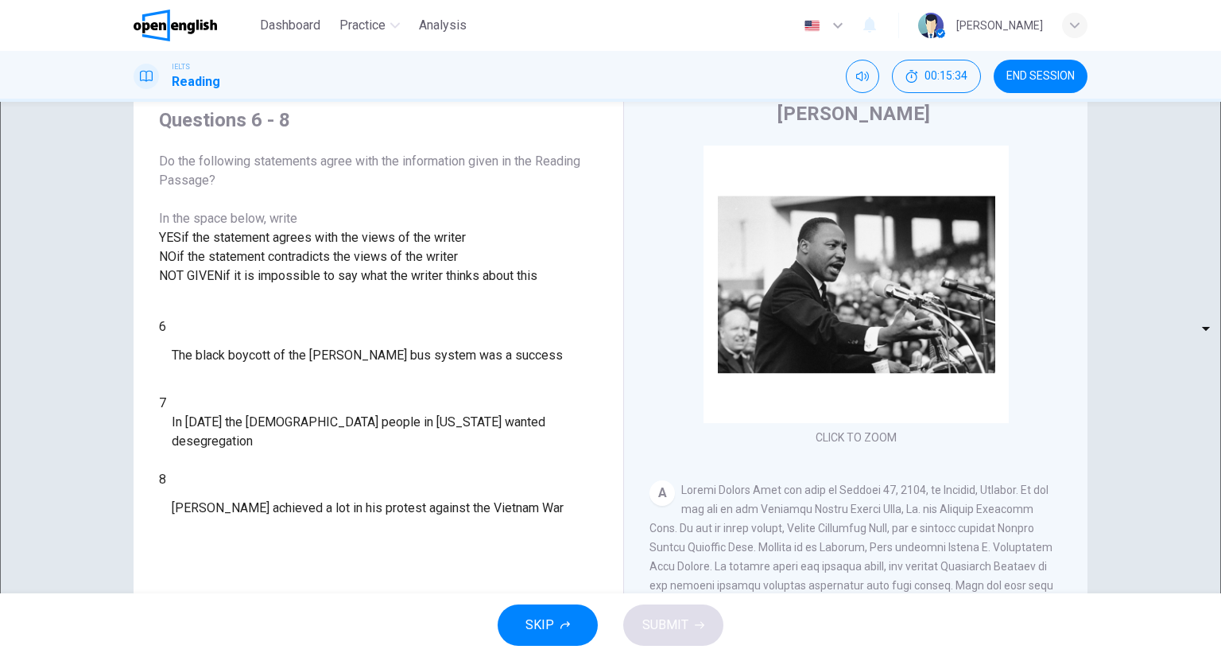
click at [239, 435] on body "This site uses cookies, as explained in our Privacy Policy . If you agree to th…" at bounding box center [610, 328] width 1221 height 657
click at [229, 656] on li "YES" at bounding box center [610, 666] width 1221 height 19
type input "***"
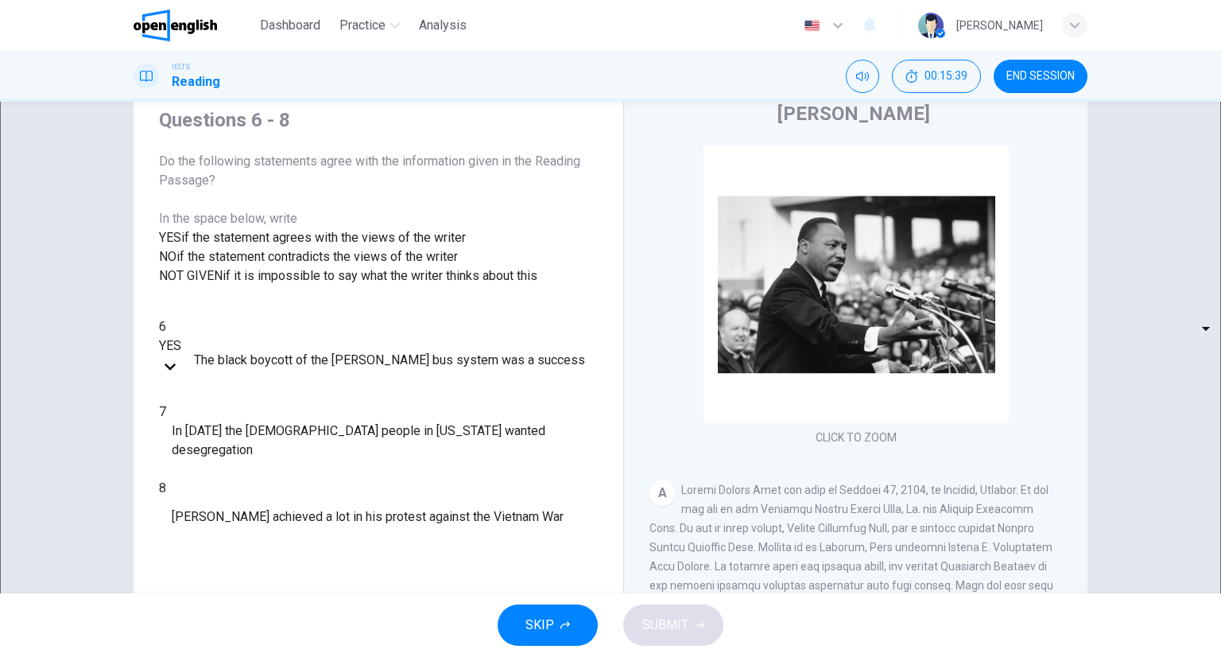
click at [239, 476] on body "This site uses cookies, as explained in our Privacy Policy . If you agree to th…" at bounding box center [610, 328] width 1221 height 657
type input "**"
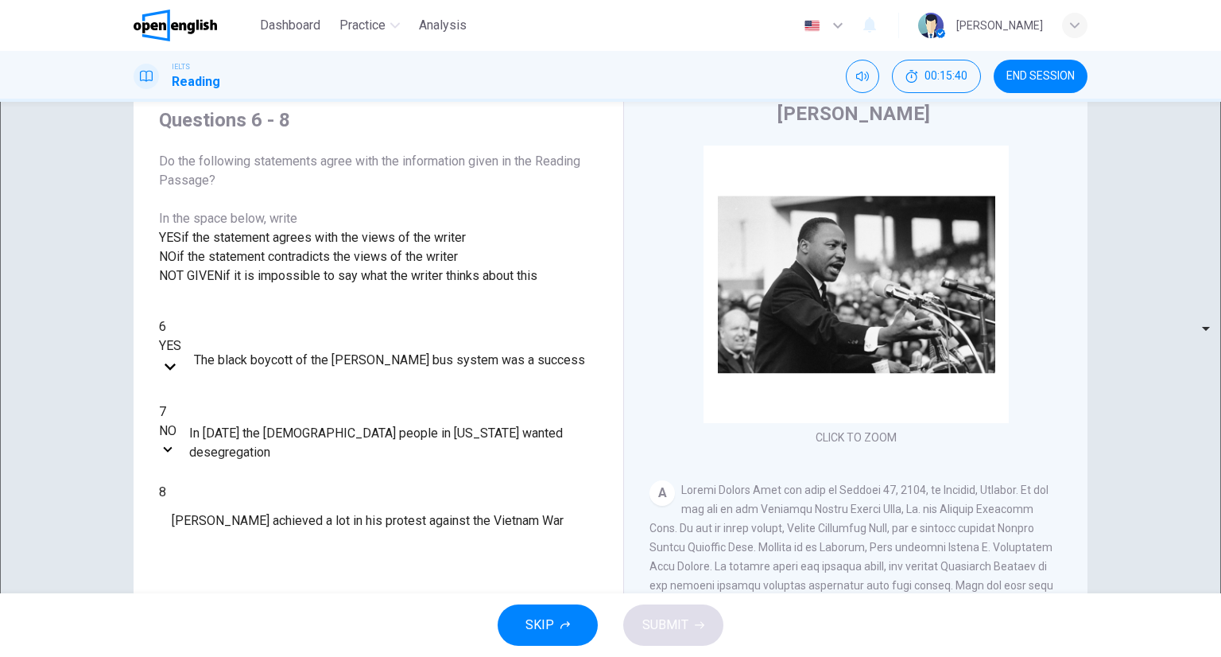
click at [249, 504] on body "This site uses cookies, as explained in our Privacy Policy . If you agree to th…" at bounding box center [610, 328] width 1221 height 657
type input "*********"
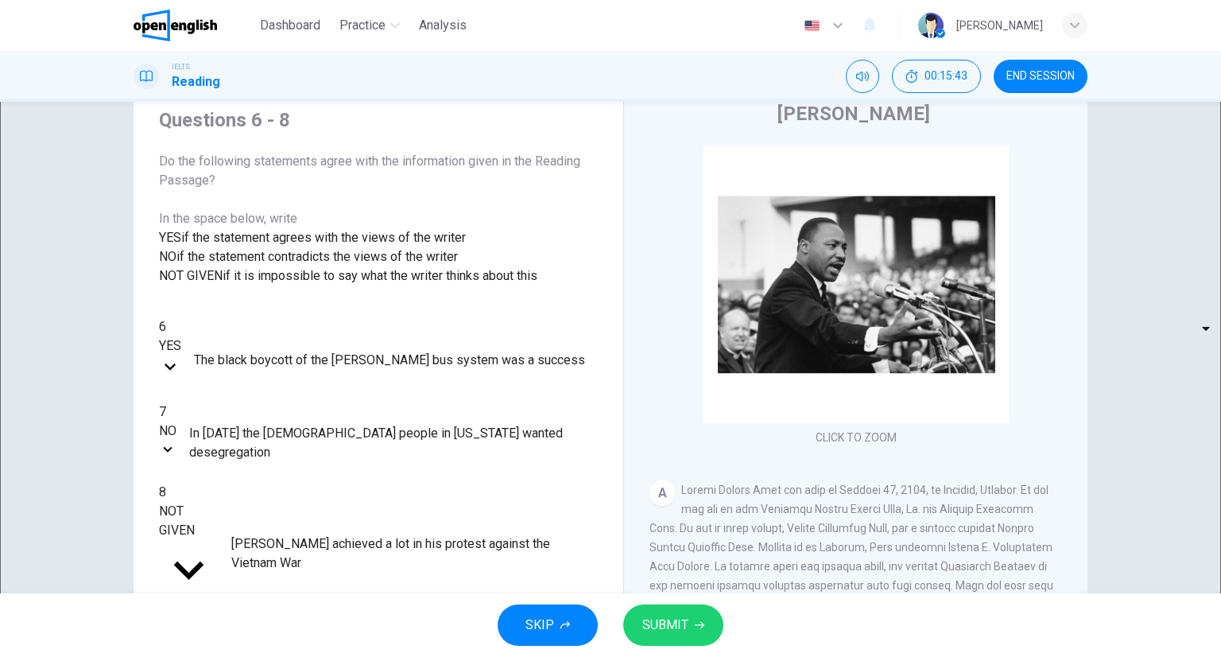
click at [684, 611] on button "SUBMIT" at bounding box center [673, 624] width 100 height 41
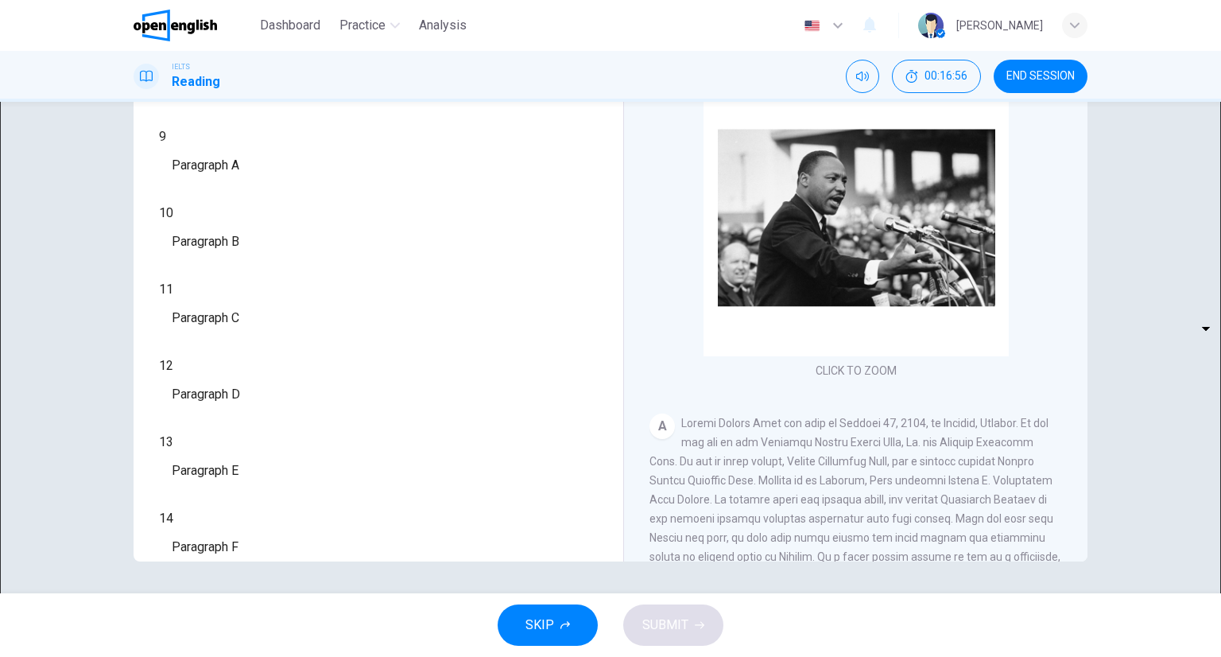
scroll to position [280, 0]
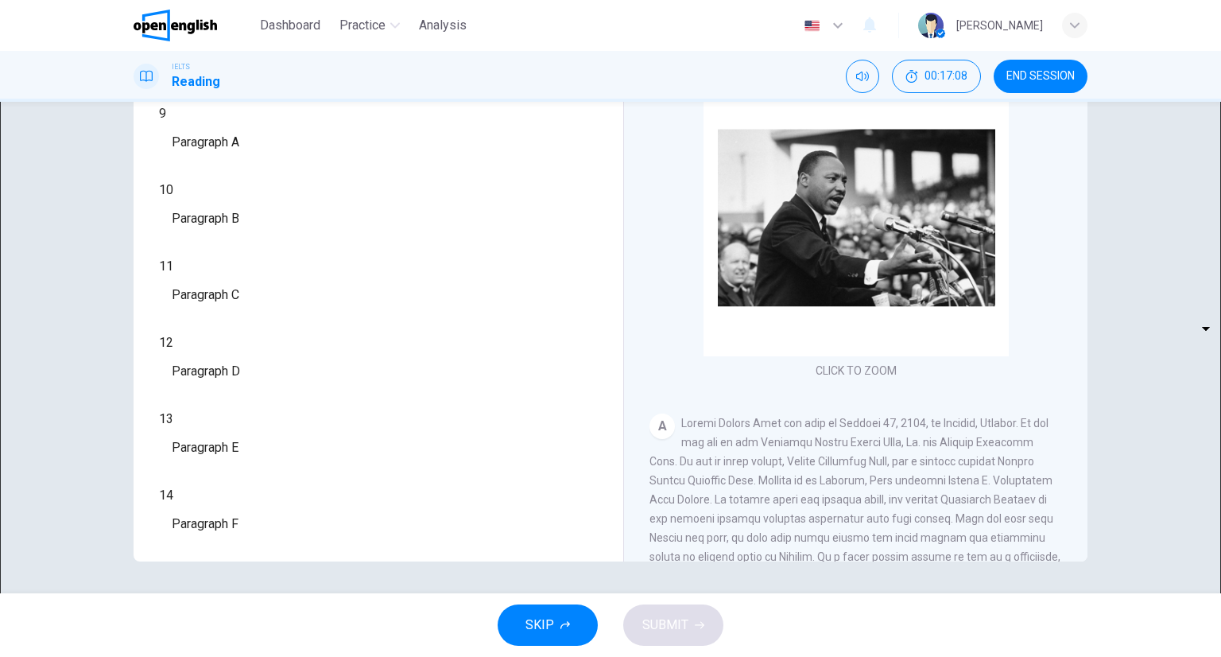
click at [232, 300] on body "This site uses cookies, as explained in our Privacy Policy . If you agree to th…" at bounding box center [610, 328] width 1221 height 657
type input "*"
click at [232, 350] on body "This site uses cookies, as explained in our Privacy Policy . If you agree to th…" at bounding box center [610, 328] width 1221 height 657
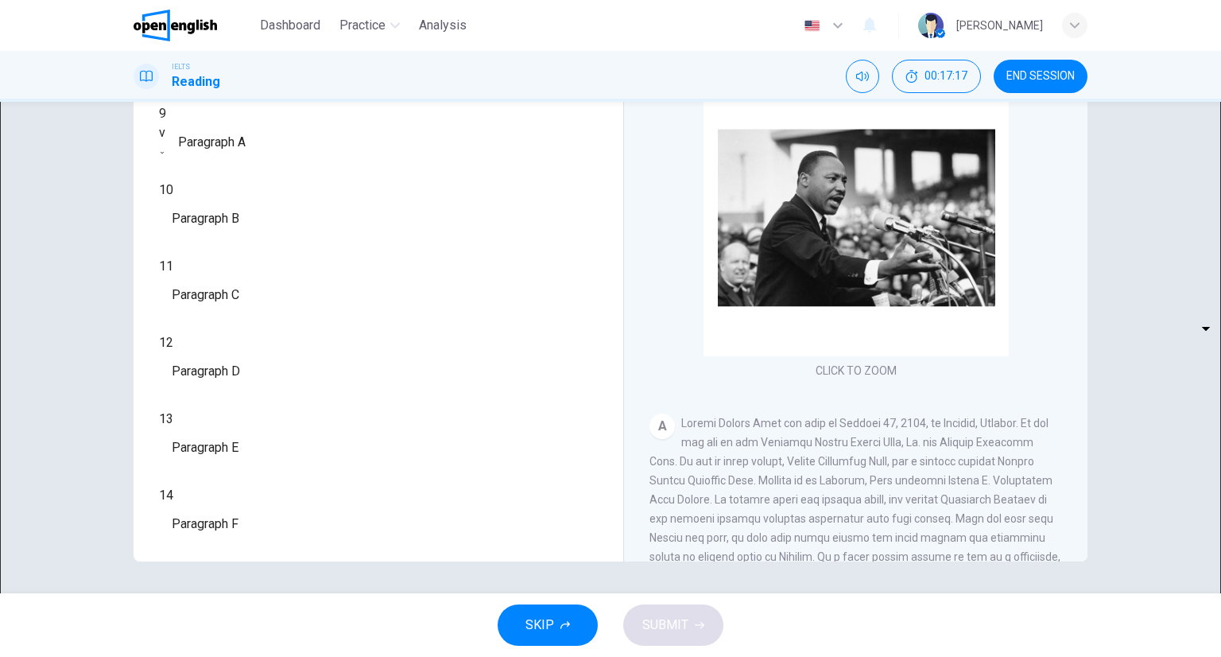
type input "**"
click at [248, 382] on body "This site uses cookies, as explained in our Privacy Policy . If you agree to th…" at bounding box center [610, 328] width 1221 height 657
type input "**"
click at [252, 443] on body "This site uses cookies, as explained in our Privacy Policy . If you agree to th…" at bounding box center [610, 328] width 1221 height 657
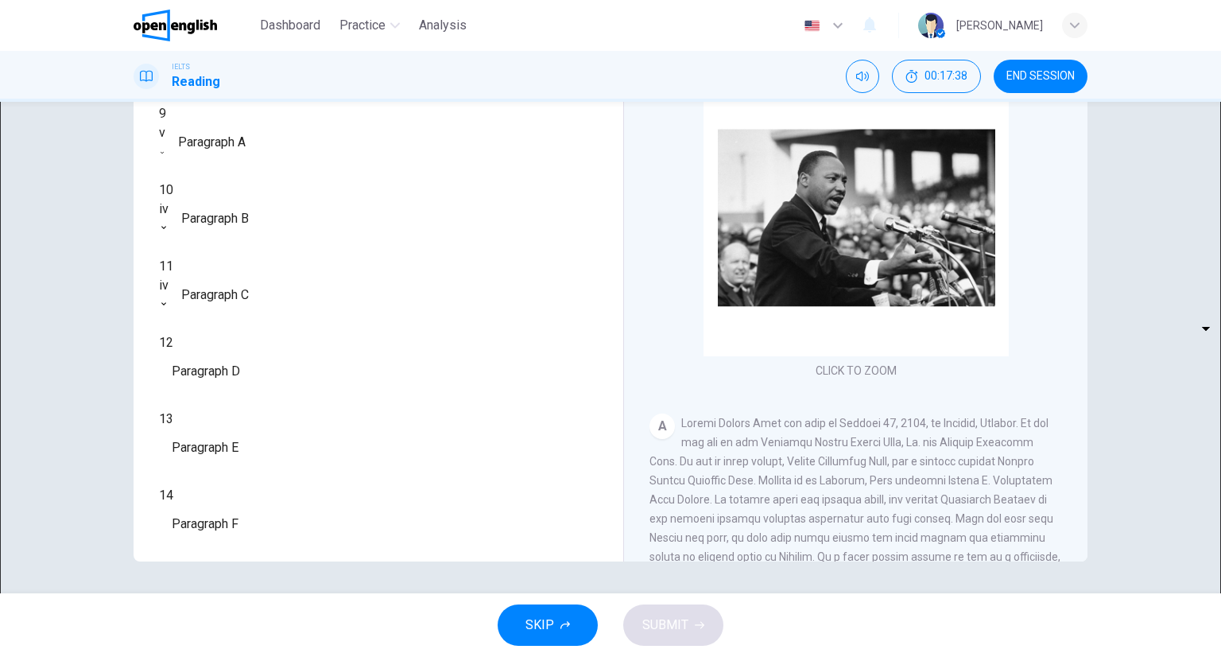
click at [250, 656] on li "i" at bounding box center [610, 666] width 1221 height 19
type input "*"
click at [246, 479] on body "This site uses cookies, as explained in our Privacy Policy . If you agree to th…" at bounding box center [610, 328] width 1221 height 657
type input "**"
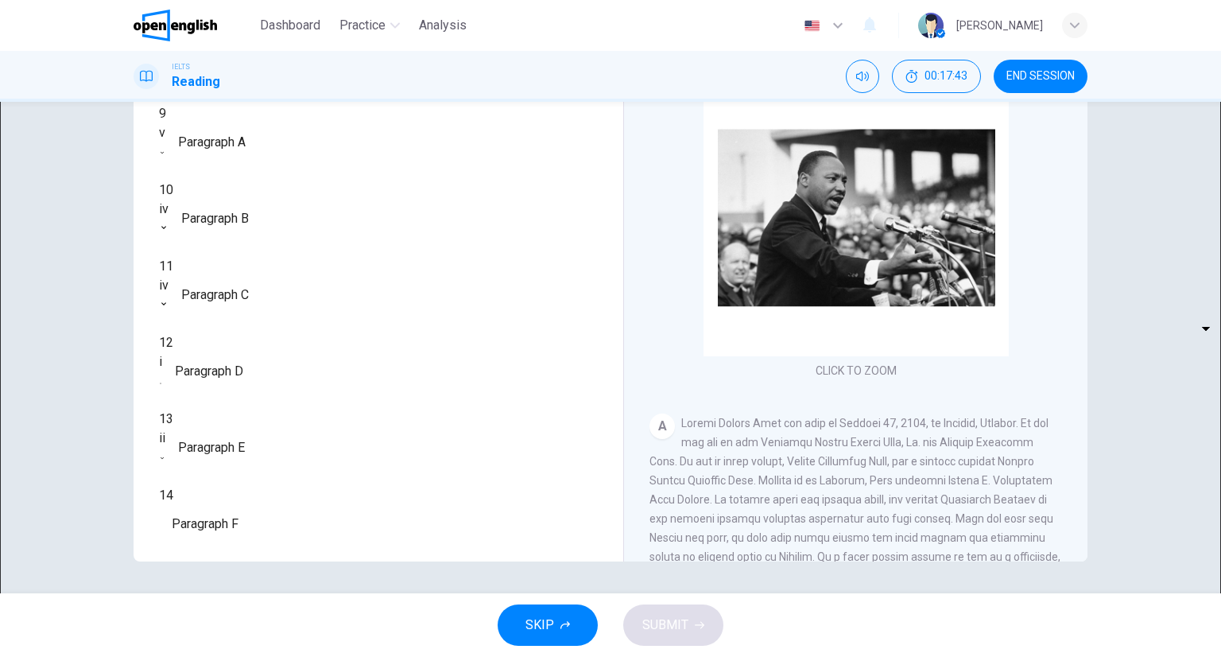
click at [258, 513] on body "This site uses cookies, as explained in our Privacy Policy . If you agree to th…" at bounding box center [610, 328] width 1221 height 657
type input "***"
click at [700, 642] on button "SUBMIT" at bounding box center [673, 624] width 100 height 41
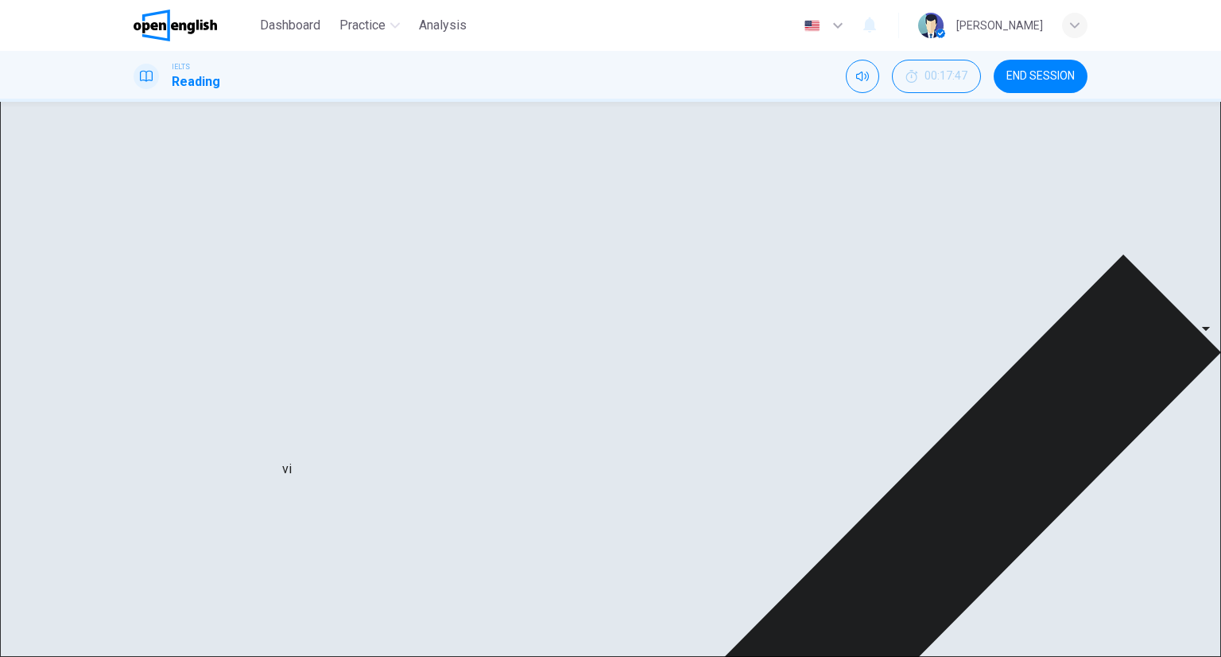
click at [165, 448] on div "ii" at bounding box center [162, 437] width 6 height 19
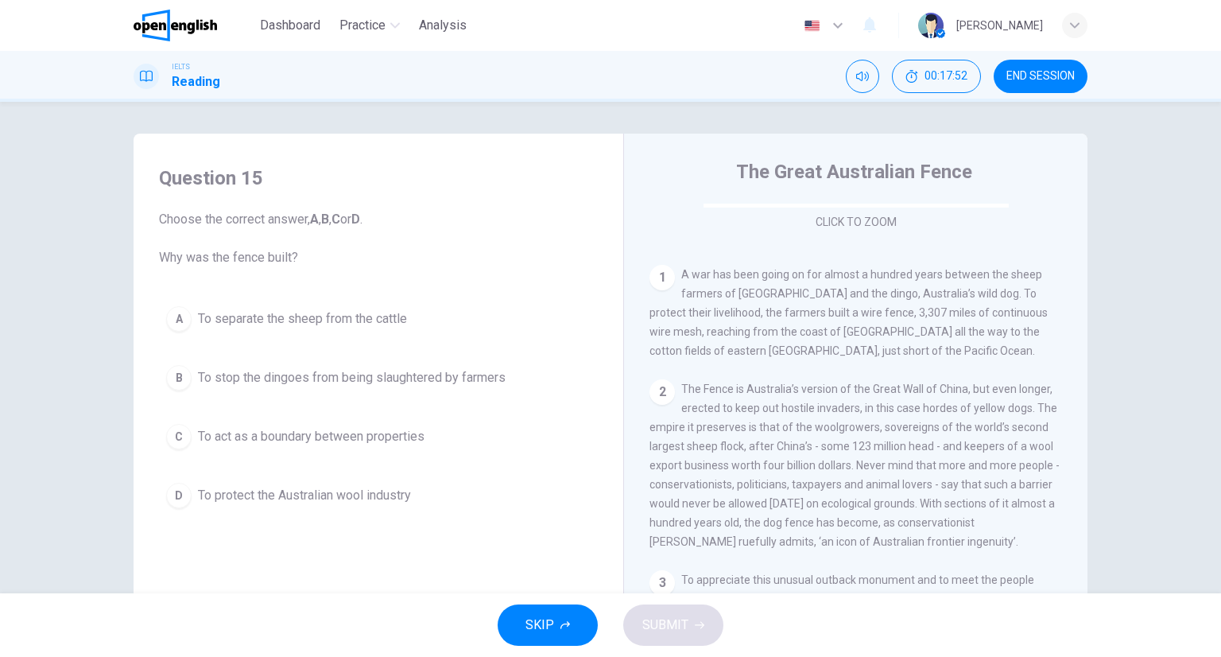
scroll to position [79, 0]
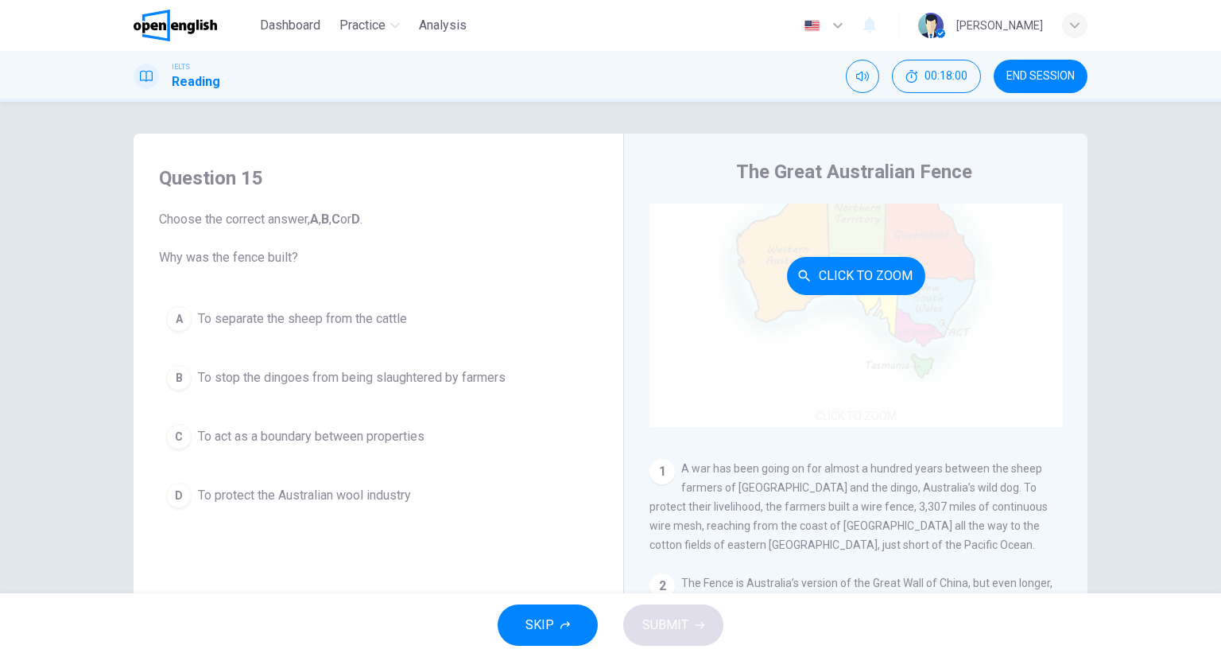
click at [836, 355] on div "Click to Zoom" at bounding box center [855, 275] width 413 height 303
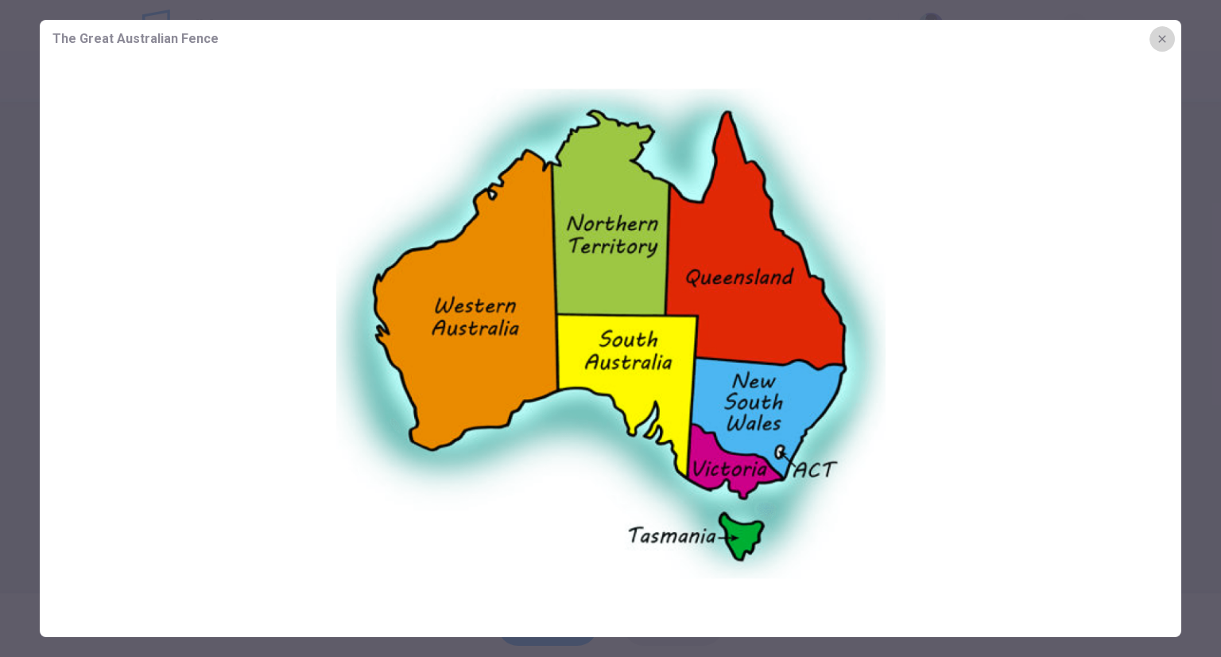
click at [1157, 45] on icon "button" at bounding box center [1162, 39] width 13 height 13
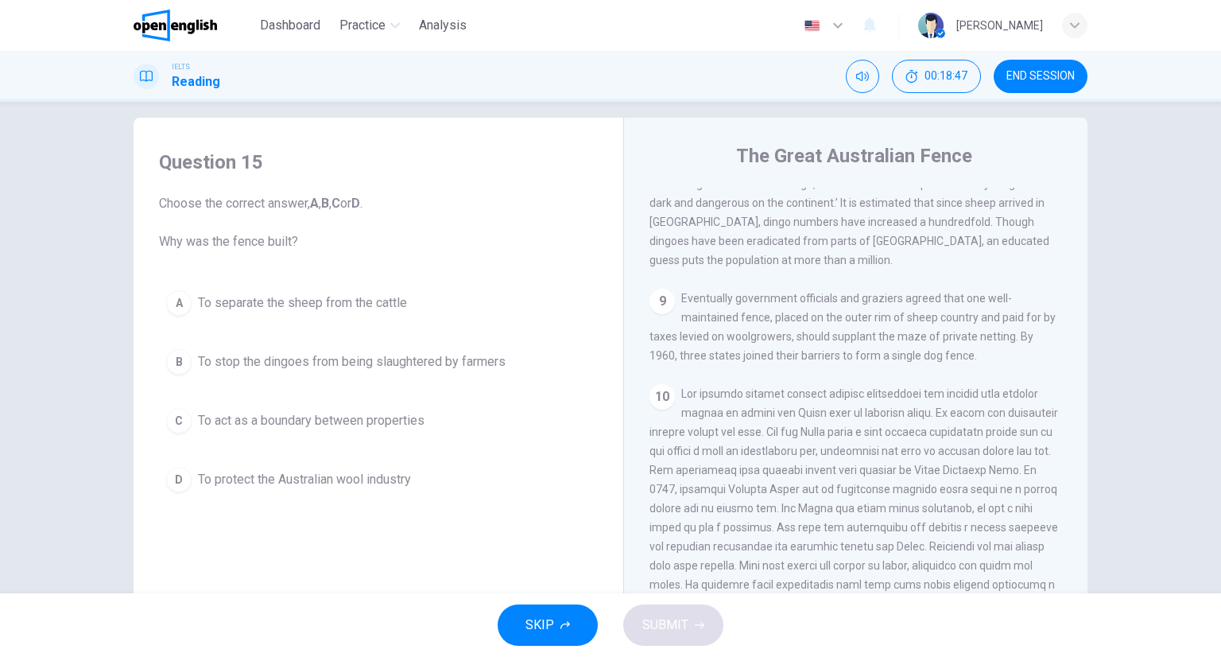
scroll to position [0, 0]
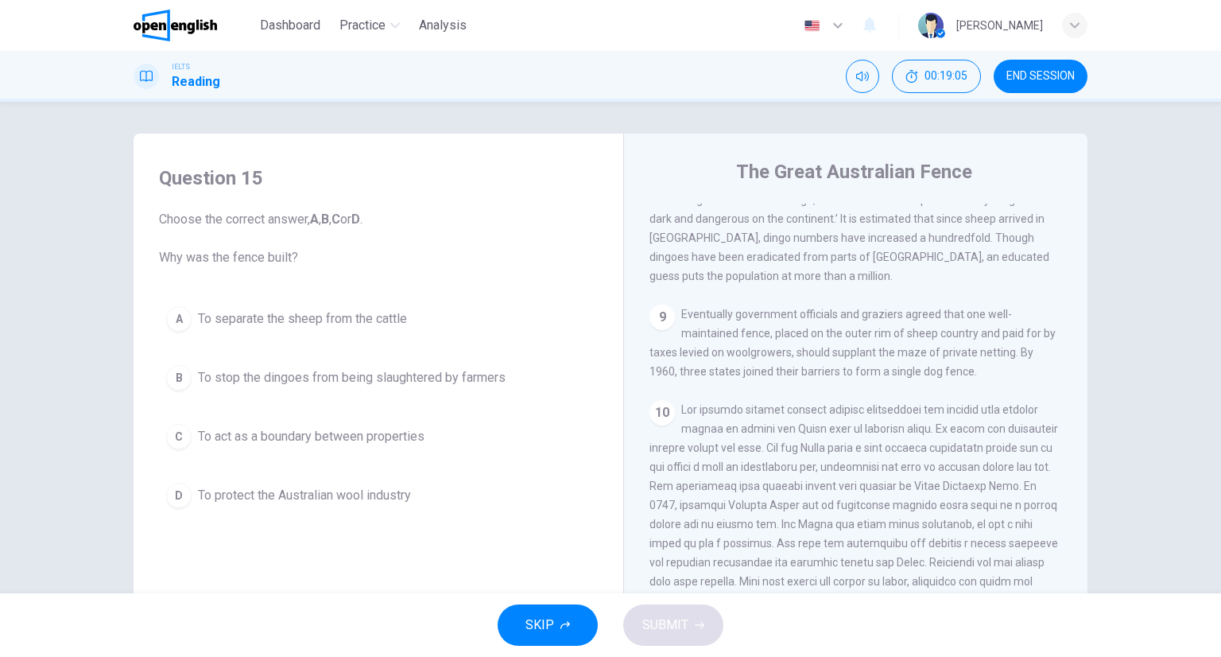
click at [304, 510] on button "D To protect the Australian wool industry" at bounding box center [378, 495] width 439 height 40
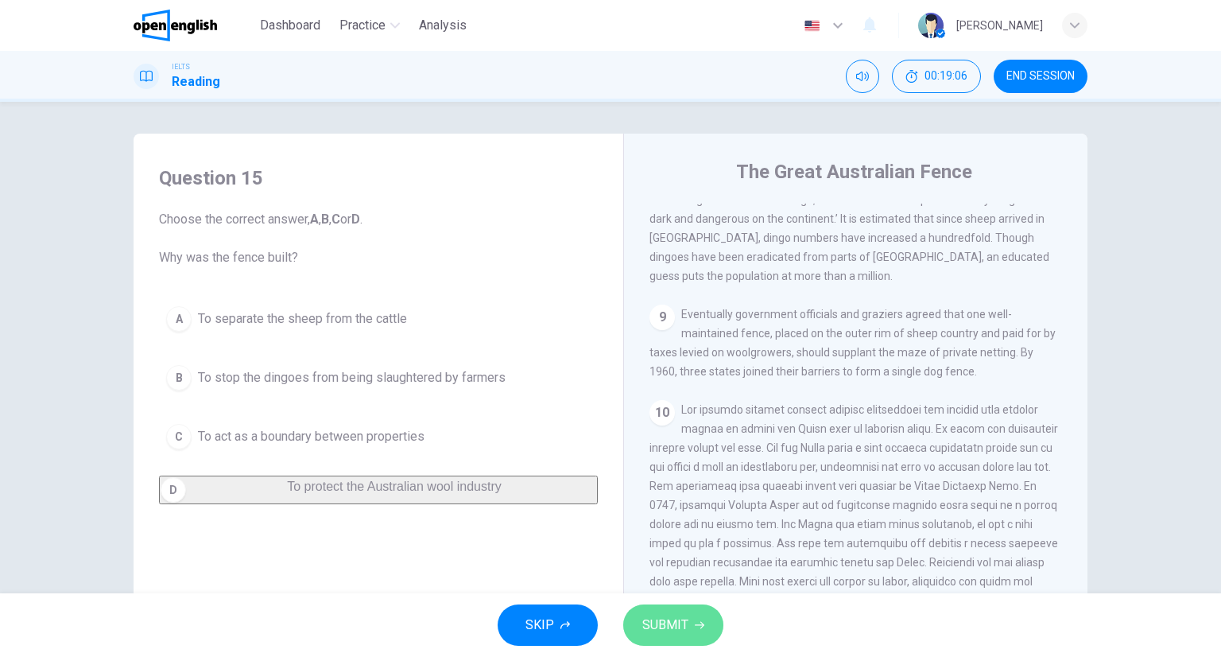
click at [688, 621] on button "SUBMIT" at bounding box center [673, 624] width 100 height 41
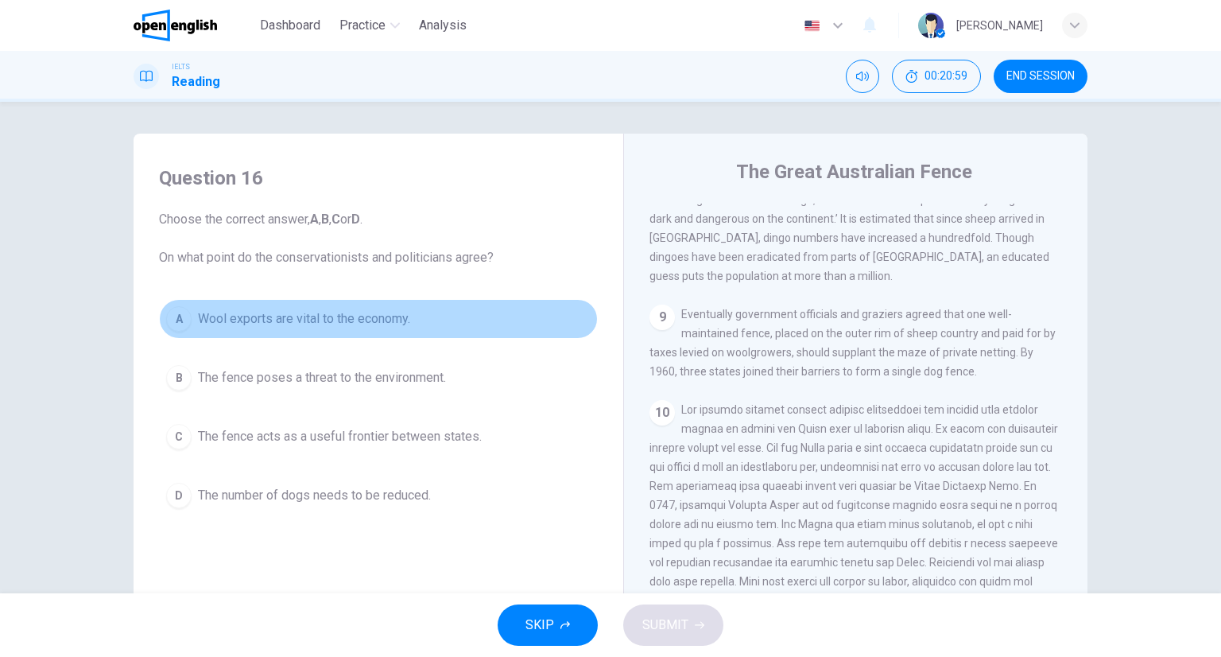
click at [359, 314] on span "Wool exports are vital to the economy." at bounding box center [304, 318] width 212 height 19
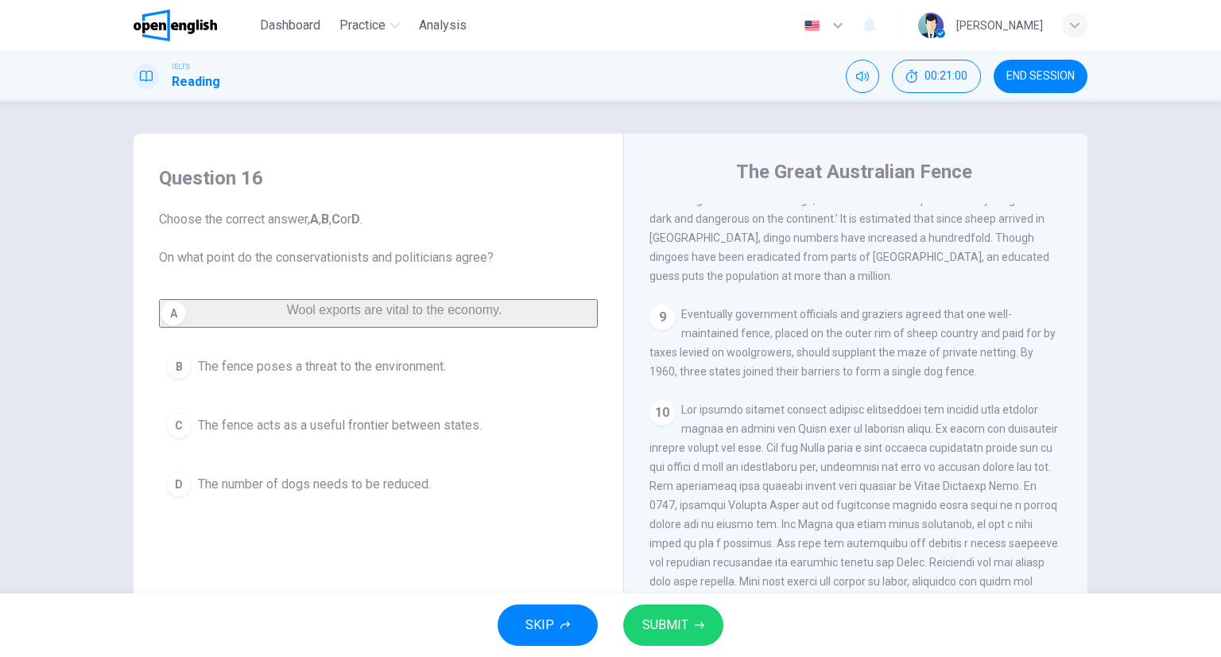
click at [661, 622] on span "SUBMIT" at bounding box center [665, 625] width 46 height 22
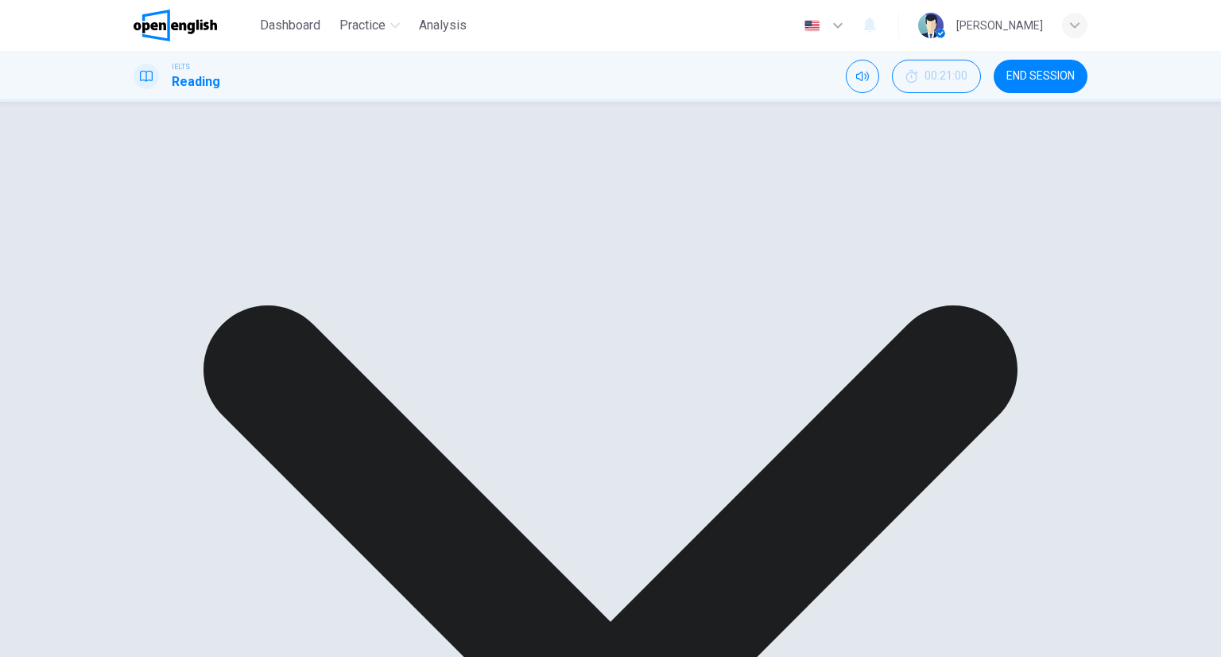
click at [1018, 77] on span "END SESSION" at bounding box center [1040, 76] width 68 height 13
